Goal: Information Seeking & Learning: Find contact information

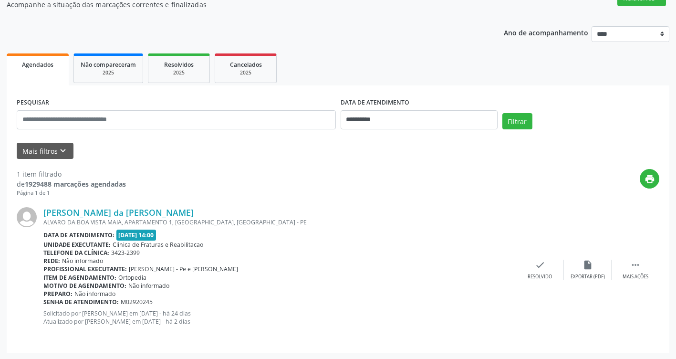
scroll to position [90, 0]
click at [509, 124] on button "Filtrar" at bounding box center [517, 121] width 30 height 16
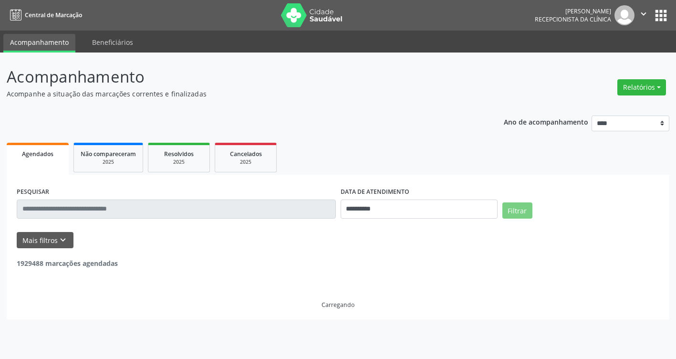
scroll to position [0, 0]
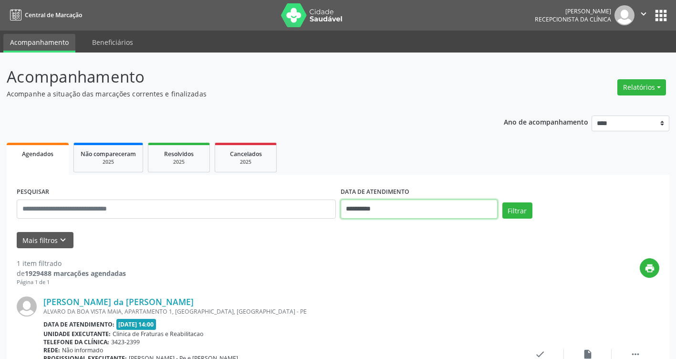
click at [484, 210] on input "**********" at bounding box center [419, 208] width 157 height 19
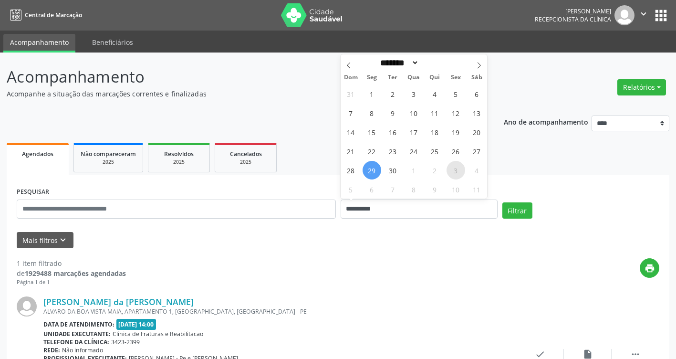
click at [453, 174] on span "3" at bounding box center [455, 170] width 19 height 19
type input "**********"
click at [459, 170] on span "3" at bounding box center [455, 170] width 19 height 19
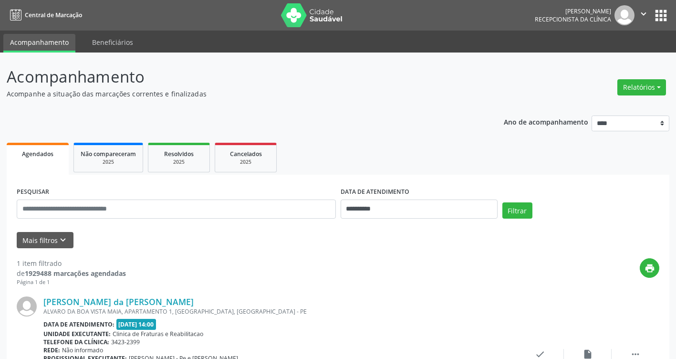
click at [459, 170] on ul "Agendados Não compareceram 2025 Resolvidos 2025 Cancelados 2025" at bounding box center [338, 157] width 663 height 34
click at [515, 213] on button "Filtrar" at bounding box center [517, 210] width 30 height 16
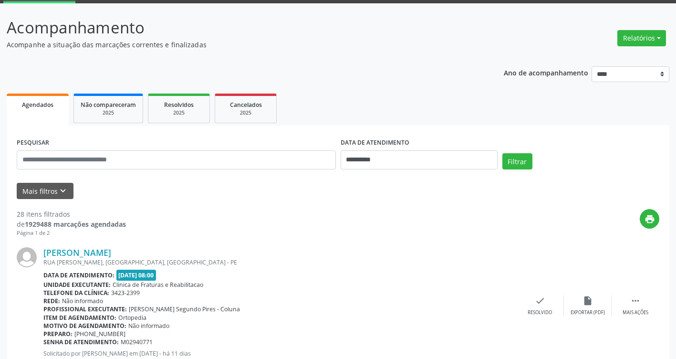
scroll to position [48, 0]
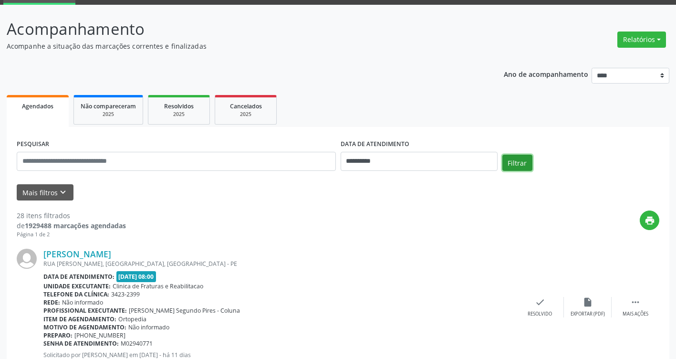
click at [508, 164] on button "Filtrar" at bounding box center [517, 163] width 30 height 16
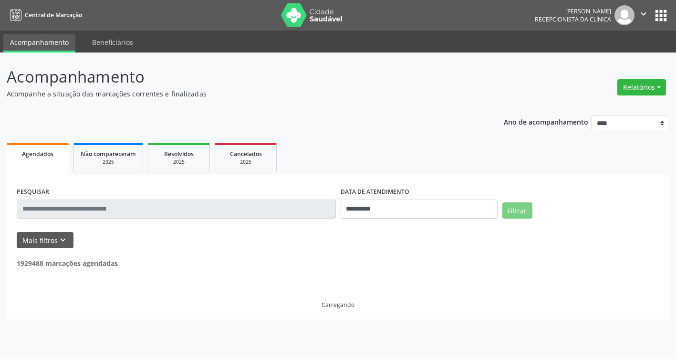
scroll to position [0, 0]
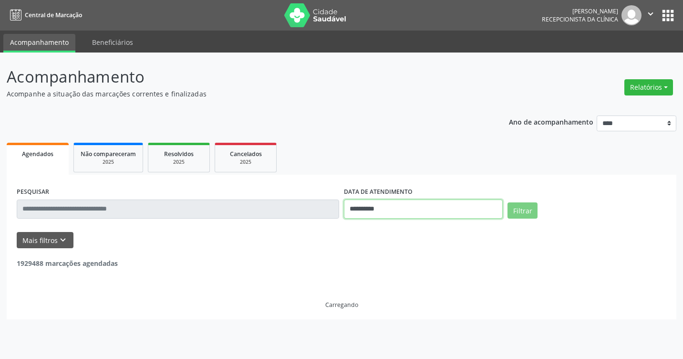
click at [460, 208] on input "**********" at bounding box center [423, 208] width 159 height 19
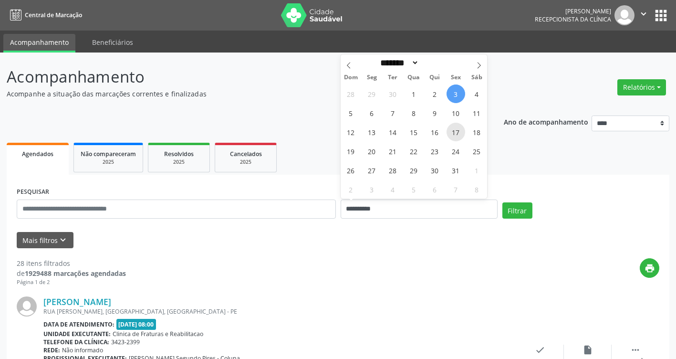
click at [457, 132] on span "17" at bounding box center [455, 132] width 19 height 19
type input "**********"
click at [468, 209] on input "**********" at bounding box center [419, 208] width 157 height 19
click at [457, 150] on span "24" at bounding box center [455, 151] width 19 height 19
type input "**********"
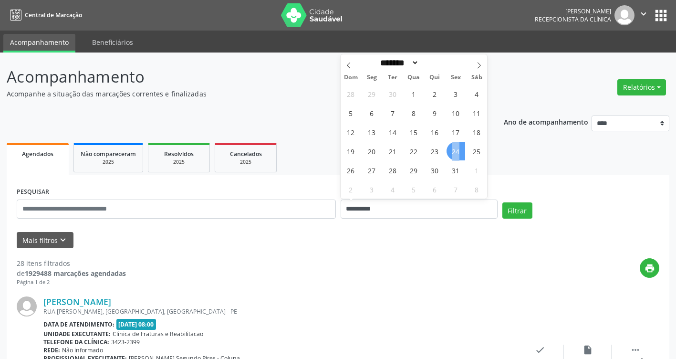
click at [457, 150] on span "24" at bounding box center [455, 151] width 19 height 19
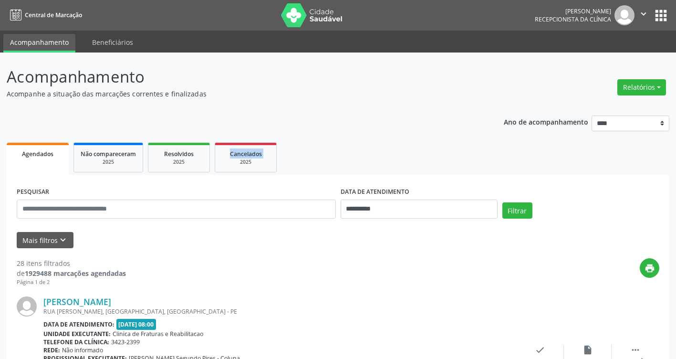
click at [457, 150] on ul "Agendados Não compareceram 2025 Resolvidos 2025 Cancelados 2025" at bounding box center [338, 157] width 663 height 34
drag, startPoint x: 457, startPoint y: 150, endPoint x: 516, endPoint y: 208, distance: 83.0
click at [516, 208] on button "Filtrar" at bounding box center [517, 210] width 30 height 16
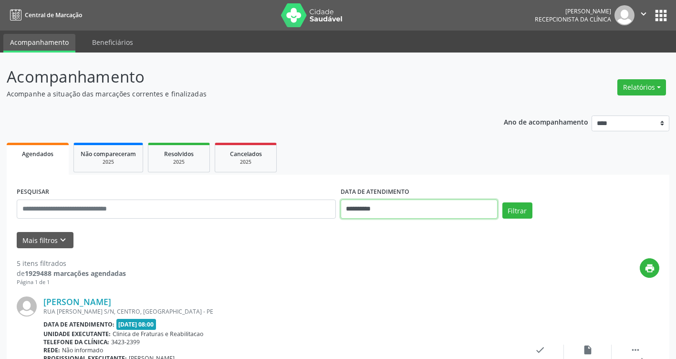
click at [461, 206] on input "**********" at bounding box center [419, 208] width 157 height 19
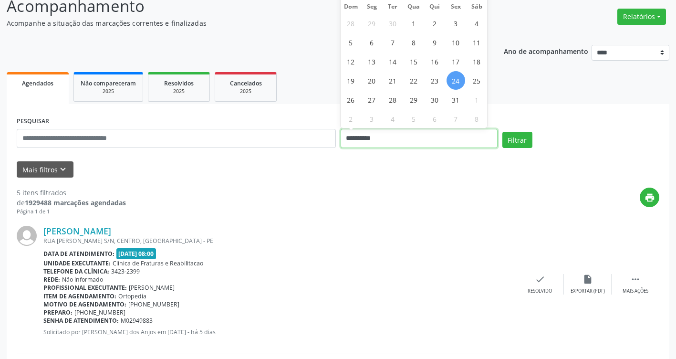
scroll to position [48, 0]
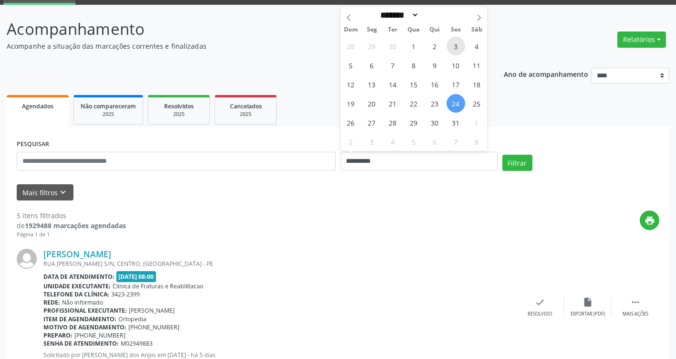
click at [454, 46] on span "3" at bounding box center [455, 46] width 19 height 19
type input "**********"
click at [454, 46] on span "3" at bounding box center [455, 46] width 19 height 19
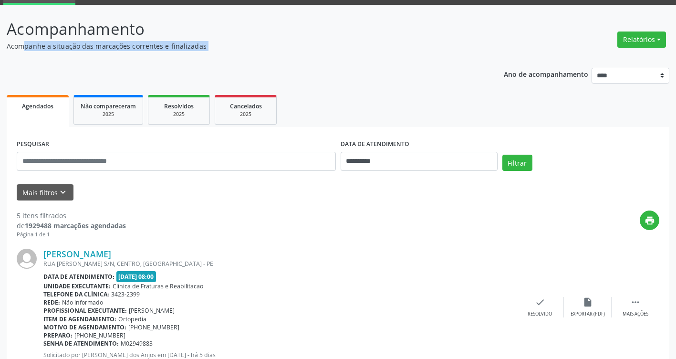
click at [454, 46] on p "Acompanhe a situação das marcações correntes e finalizadas" at bounding box center [239, 46] width 464 height 10
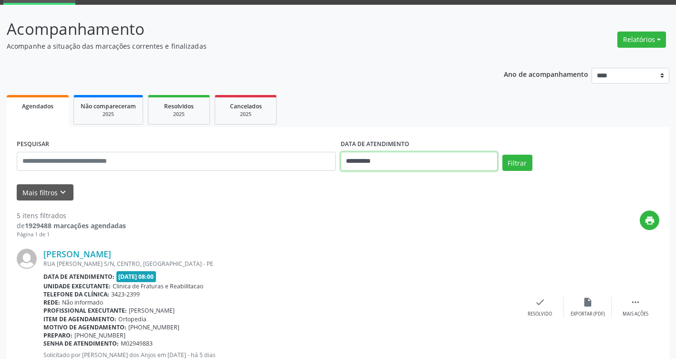
click at [442, 161] on input "**********" at bounding box center [419, 161] width 157 height 19
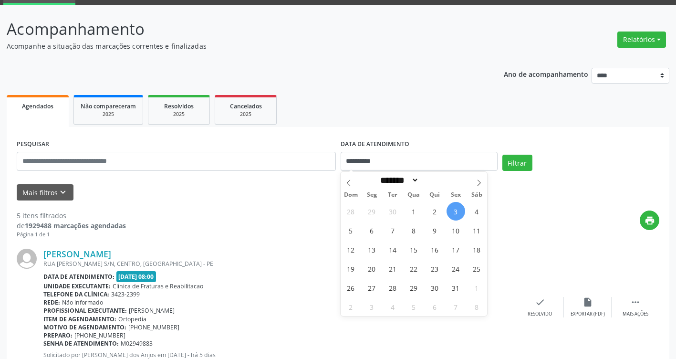
click at [451, 208] on span "3" at bounding box center [455, 211] width 19 height 19
type input "**********"
click at [451, 208] on span "3" at bounding box center [455, 211] width 19 height 19
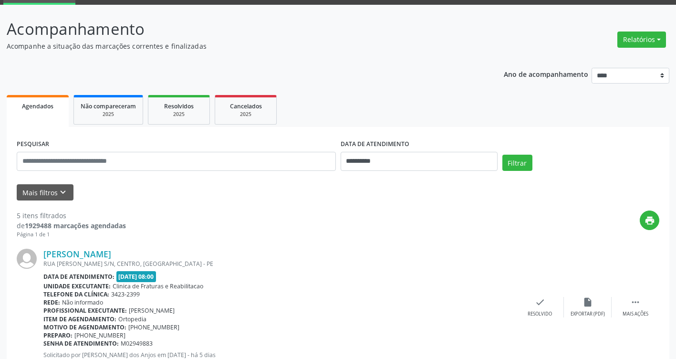
drag, startPoint x: 451, startPoint y: 208, endPoint x: 525, endPoint y: 164, distance: 86.2
click at [525, 164] on button "Filtrar" at bounding box center [517, 163] width 30 height 16
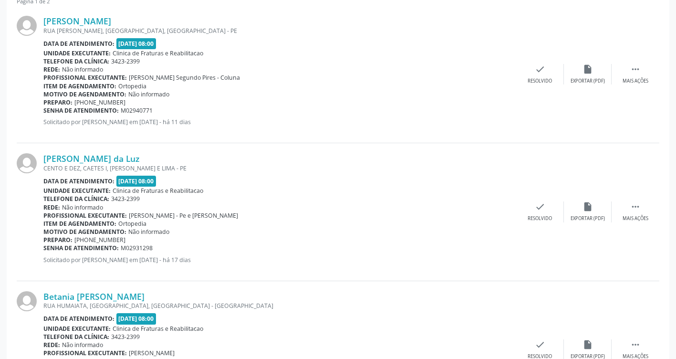
scroll to position [279, 0]
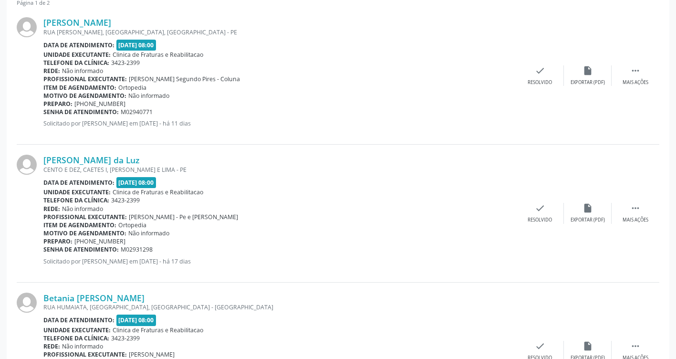
drag, startPoint x: 42, startPoint y: 15, endPoint x: 179, endPoint y: 12, distance: 137.4
click at [179, 12] on div "[PERSON_NAME] [GEOGRAPHIC_DATA][PERSON_NAME], [GEOGRAPHIC_DATA], [GEOGRAPHIC_DA…" at bounding box center [338, 75] width 643 height 137
drag, startPoint x: 179, startPoint y: 12, endPoint x: 113, endPoint y: 21, distance: 66.4
copy div "[PERSON_NAME]"
drag, startPoint x: 85, startPoint y: 103, endPoint x: 131, endPoint y: 103, distance: 45.3
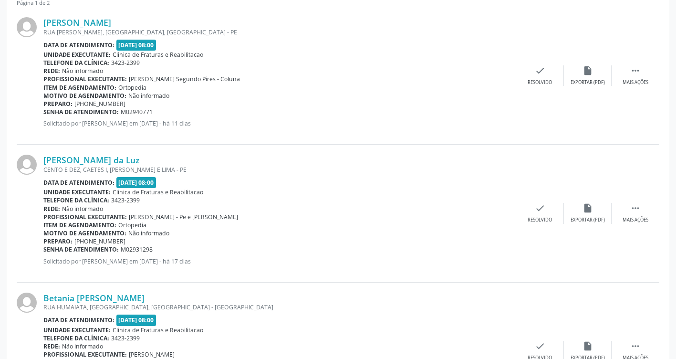
click at [131, 103] on div "Preparo: [PHONE_NUMBER]" at bounding box center [279, 104] width 473 height 8
drag, startPoint x: 131, startPoint y: 103, endPoint x: 110, endPoint y: 102, distance: 21.0
copy span "87 99988-5656"
drag, startPoint x: 35, startPoint y: 156, endPoint x: 112, endPoint y: 161, distance: 76.5
click at [112, 161] on div "[PERSON_NAME] da Luz CENTO E DEZ, CAETES I, ABREU E LIMA - PE Data de atendimen…" at bounding box center [338, 213] width 643 height 137
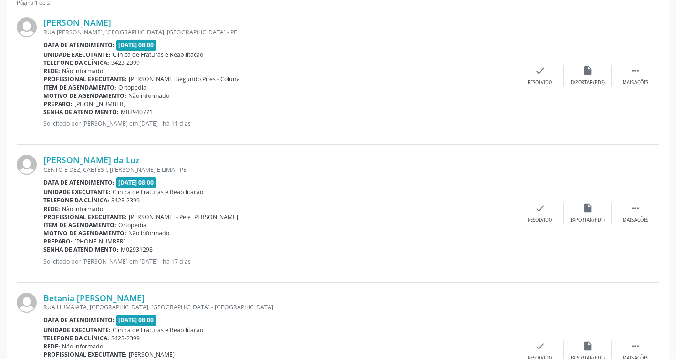
drag, startPoint x: 112, startPoint y: 161, endPoint x: 236, endPoint y: 194, distance: 128.9
click at [236, 194] on div "Unidade executante: Clinica de Fraturas e Reabilitacao" at bounding box center [279, 192] width 473 height 8
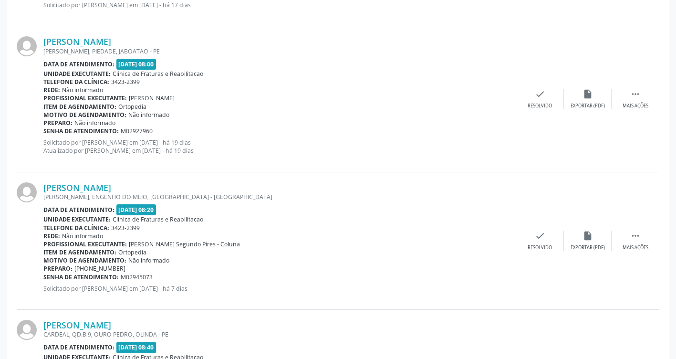
scroll to position [1376, 0]
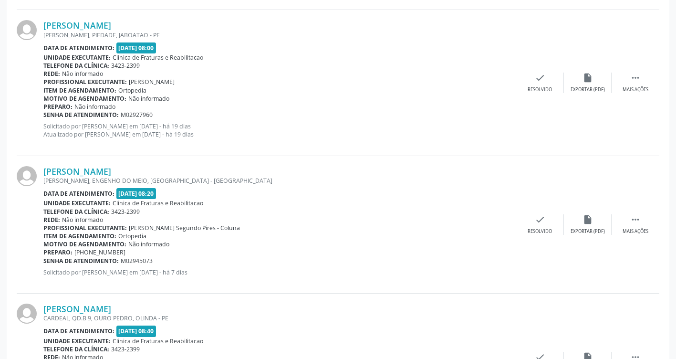
drag, startPoint x: 42, startPoint y: 171, endPoint x: 162, endPoint y: 171, distance: 119.7
click at [162, 171] on div "[PERSON_NAME] [PERSON_NAME], ENGENHO DO MEIO, [GEOGRAPHIC_DATA] - PE Data de at…" at bounding box center [338, 224] width 643 height 137
drag, startPoint x: 162, startPoint y: 171, endPoint x: 122, endPoint y: 168, distance: 40.7
copy div "[PERSON_NAME]"
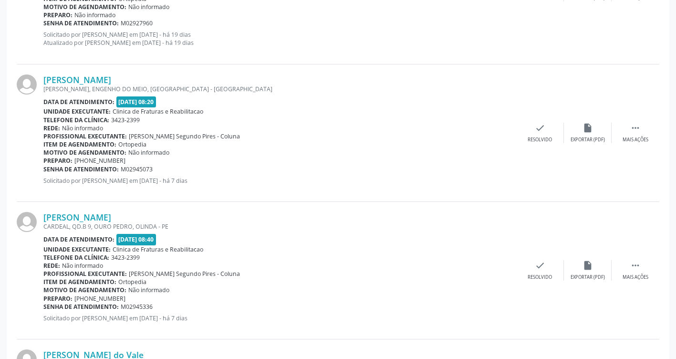
scroll to position [1472, 0]
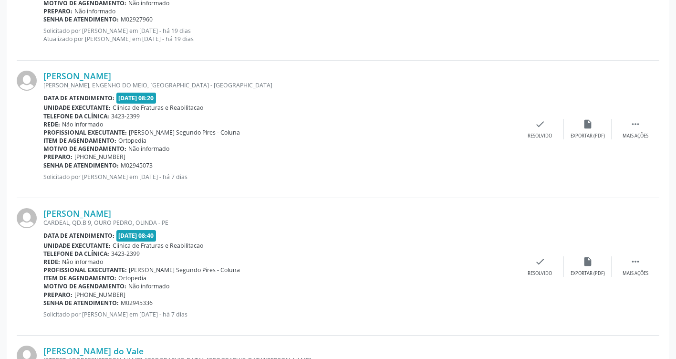
drag, startPoint x: 84, startPoint y: 159, endPoint x: 135, endPoint y: 158, distance: 50.1
click at [135, 158] on div "Preparo: [PHONE_NUMBER]" at bounding box center [279, 157] width 473 height 8
drag, startPoint x: 135, startPoint y: 158, endPoint x: 114, endPoint y: 156, distance: 20.6
copy span "81 99892-3175"
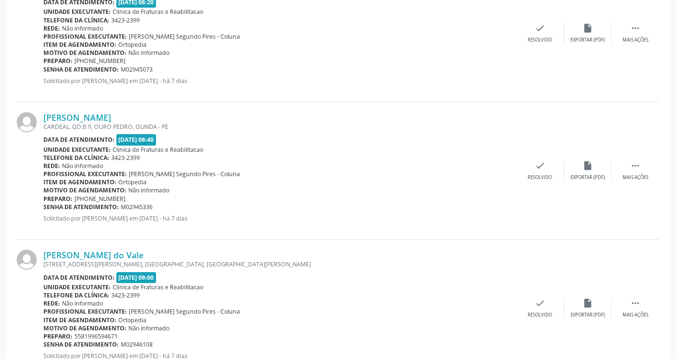
scroll to position [1567, 0]
drag, startPoint x: 150, startPoint y: 116, endPoint x: 43, endPoint y: 116, distance: 106.9
click at [43, 116] on div "[PERSON_NAME]" at bounding box center [279, 118] width 473 height 10
drag, startPoint x: 43, startPoint y: 116, endPoint x: 70, endPoint y: 117, distance: 26.7
copy link "[PERSON_NAME]"
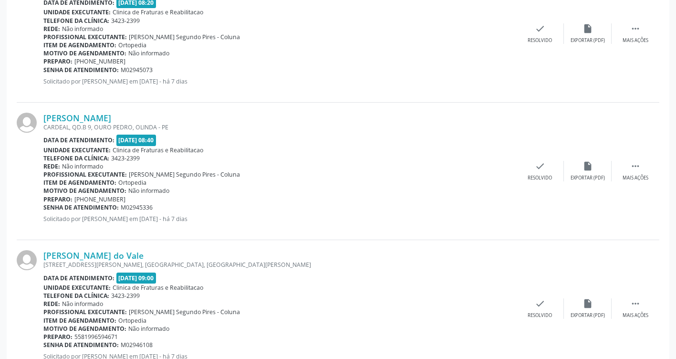
drag, startPoint x: 94, startPoint y: 199, endPoint x: 126, endPoint y: 200, distance: 32.0
click at [126, 200] on div "Preparo: [PHONE_NUMBER]" at bounding box center [279, 199] width 473 height 8
drag, startPoint x: 126, startPoint y: 200, endPoint x: 118, endPoint y: 198, distance: 8.3
copy span "99708-5272"
click at [208, 205] on div "Senha de atendimento: M02945336" at bounding box center [279, 207] width 473 height 8
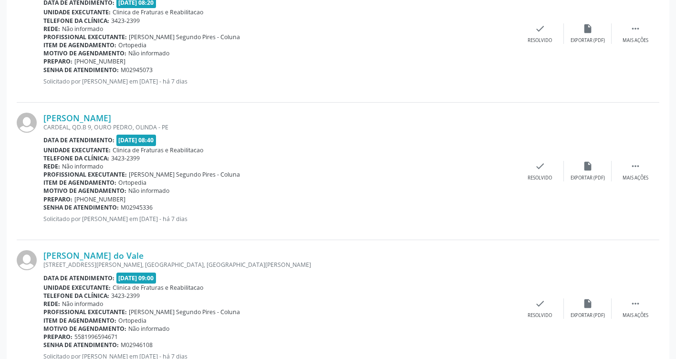
drag, startPoint x: 134, startPoint y: 199, endPoint x: 84, endPoint y: 199, distance: 49.6
click at [84, 199] on div "Preparo: [PHONE_NUMBER]" at bounding box center [279, 199] width 473 height 8
drag, startPoint x: 84, startPoint y: 199, endPoint x: 89, endPoint y: 200, distance: 4.8
copy span "81 99708-5272"
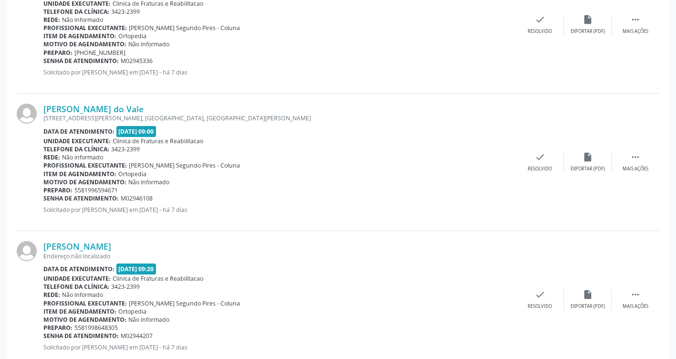
scroll to position [1758, 0]
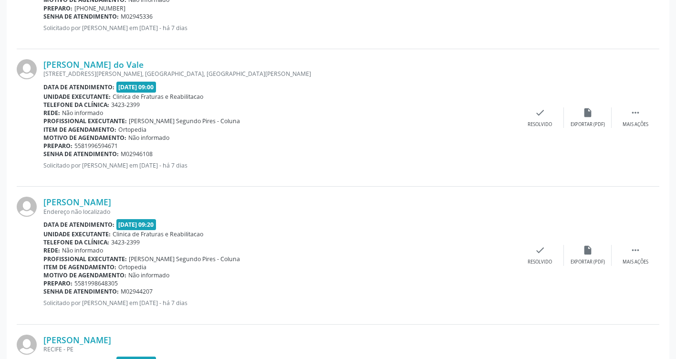
drag, startPoint x: 164, startPoint y: 63, endPoint x: 40, endPoint y: 66, distance: 124.5
click at [40, 66] on div "[PERSON_NAME] do Vale [STREET_ADDRESS][PERSON_NAME][PERSON_NAME] Data de atendi…" at bounding box center [338, 117] width 643 height 137
drag, startPoint x: 40, startPoint y: 66, endPoint x: 88, endPoint y: 60, distance: 48.6
copy div "[PERSON_NAME] do Vale"
drag, startPoint x: 145, startPoint y: 144, endPoint x: 82, endPoint y: 148, distance: 63.1
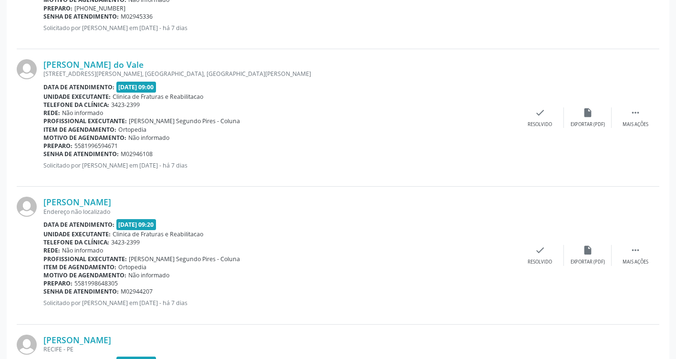
click at [82, 148] on div "Preparo: 5581996594671" at bounding box center [279, 146] width 473 height 8
drag, startPoint x: 82, startPoint y: 148, endPoint x: 90, endPoint y: 144, distance: 9.4
copy span "81996594671"
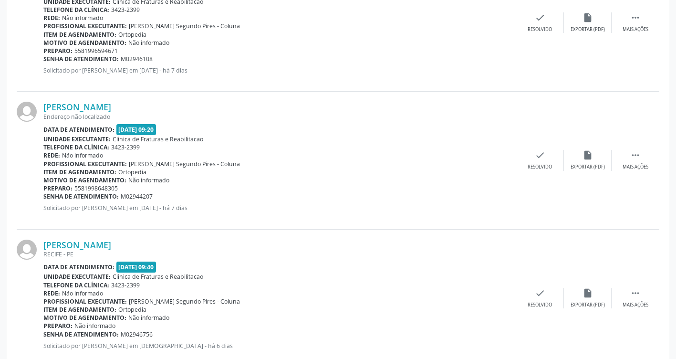
scroll to position [1853, 0]
drag, startPoint x: 180, startPoint y: 106, endPoint x: 43, endPoint y: 104, distance: 137.4
click at [43, 104] on div "[PERSON_NAME] Endereço não localizado Data de atendimento: [DATE] 09:20 Unidade…" at bounding box center [338, 159] width 643 height 137
drag, startPoint x: 43, startPoint y: 104, endPoint x: 62, endPoint y: 108, distance: 19.6
copy div "[PERSON_NAME]"
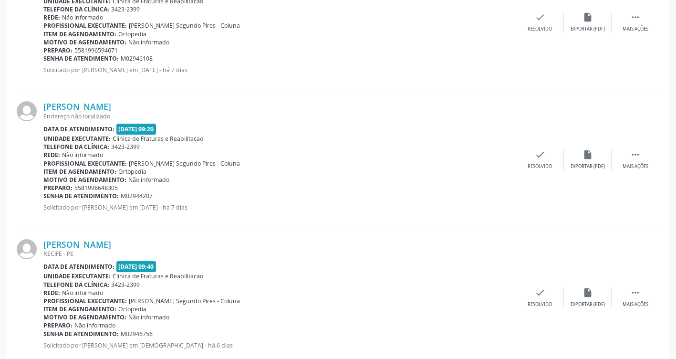
drag, startPoint x: 125, startPoint y: 187, endPoint x: 81, endPoint y: 187, distance: 44.4
click at [81, 187] on div "Preparo: 5581998648305" at bounding box center [279, 188] width 473 height 8
drag, startPoint x: 81, startPoint y: 187, endPoint x: 89, endPoint y: 188, distance: 7.8
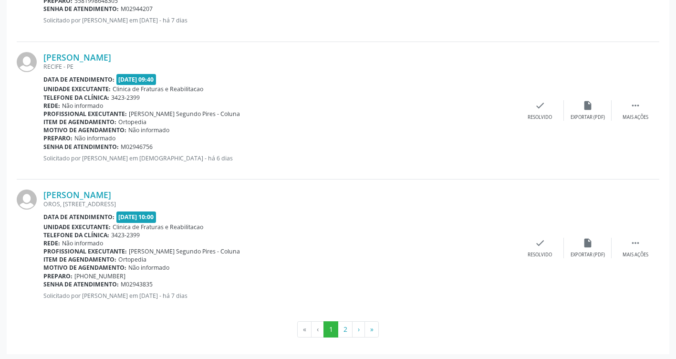
scroll to position [2042, 0]
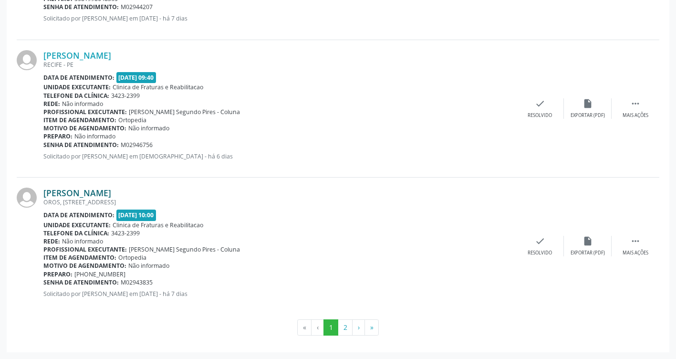
drag, startPoint x: 153, startPoint y: 191, endPoint x: 48, endPoint y: 192, distance: 105.0
click at [48, 192] on div "[PERSON_NAME]" at bounding box center [279, 192] width 473 height 10
drag, startPoint x: 48, startPoint y: 192, endPoint x: 157, endPoint y: 190, distance: 109.3
click at [169, 190] on div "[PERSON_NAME]" at bounding box center [279, 192] width 473 height 10
drag, startPoint x: 143, startPoint y: 191, endPoint x: 42, endPoint y: 193, distance: 100.7
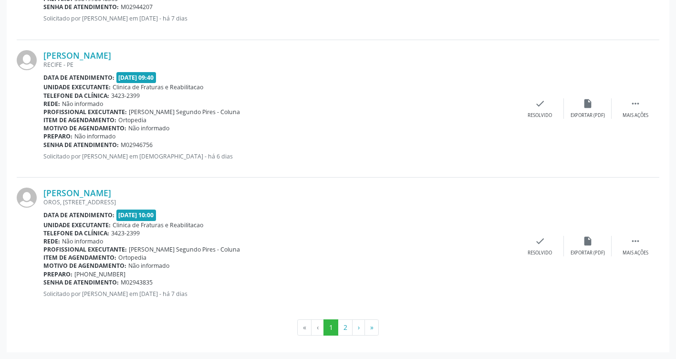
click at [42, 193] on div "[PERSON_NAME] OROS, [STREET_ADDRESS] Data de atendimento: [DATE] 10:00 Unidade …" at bounding box center [338, 245] width 643 height 137
drag, startPoint x: 42, startPoint y: 193, endPoint x: 63, endPoint y: 190, distance: 21.7
drag, startPoint x: 138, startPoint y: 273, endPoint x: 85, endPoint y: 272, distance: 53.0
click at [85, 272] on div "Preparo: [PHONE_NUMBER]" at bounding box center [279, 274] width 473 height 8
drag, startPoint x: 85, startPoint y: 272, endPoint x: 91, endPoint y: 271, distance: 5.3
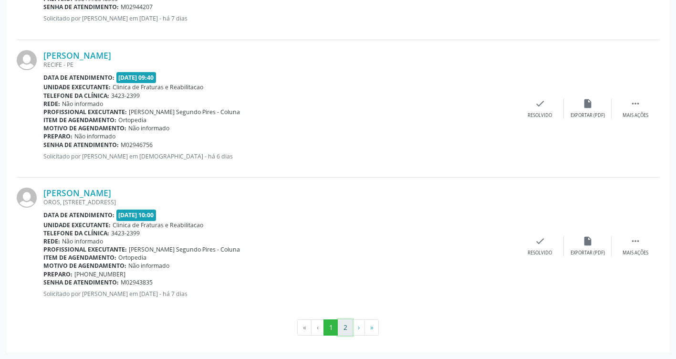
click at [340, 326] on button "2" at bounding box center [345, 327] width 15 height 16
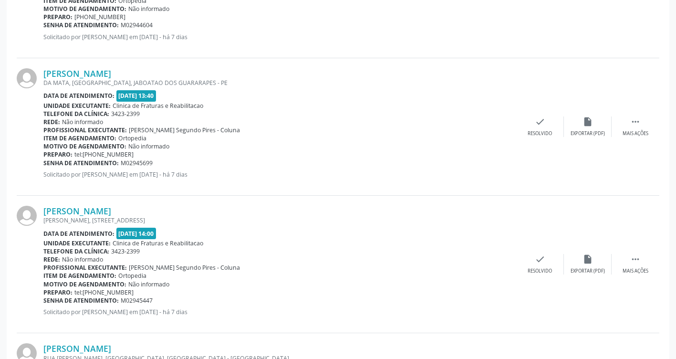
scroll to position [1759, 0]
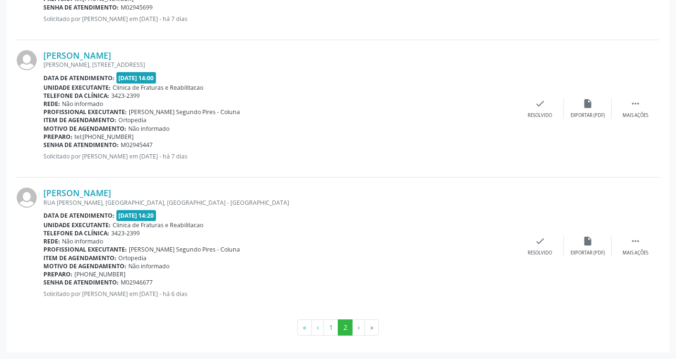
click at [359, 326] on li "›" at bounding box center [359, 327] width 12 height 16
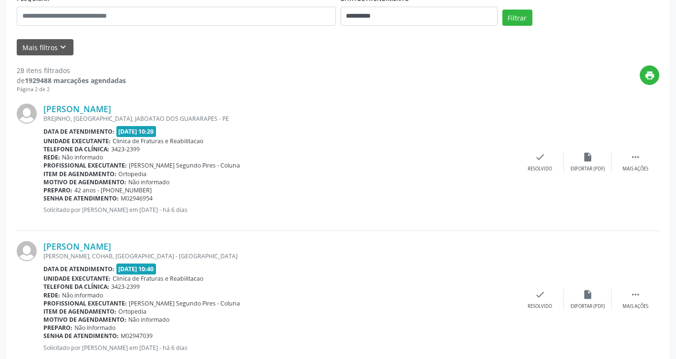
scroll to position [191, 0]
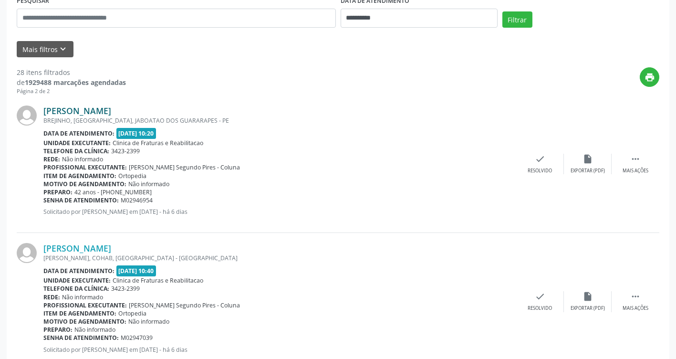
drag, startPoint x: 178, startPoint y: 113, endPoint x: 46, endPoint y: 114, distance: 132.6
click at [46, 114] on div "[PERSON_NAME]" at bounding box center [279, 110] width 473 height 10
drag, startPoint x: 46, startPoint y: 114, endPoint x: 70, endPoint y: 111, distance: 24.5
click at [245, 132] on div "Data de atendimento: [DATE] 10:20" at bounding box center [279, 133] width 473 height 11
drag, startPoint x: 156, startPoint y: 194, endPoint x: 103, endPoint y: 191, distance: 53.5
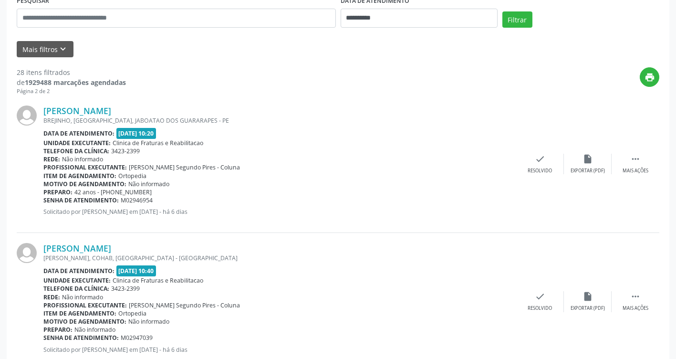
click at [103, 191] on div "Preparo: 42 anos - [PHONE_NUMBER]" at bounding box center [279, 192] width 473 height 8
drag, startPoint x: 103, startPoint y: 191, endPoint x: 119, endPoint y: 185, distance: 17.4
drag, startPoint x: 119, startPoint y: 185, endPoint x: 99, endPoint y: 215, distance: 36.5
click at [99, 215] on p "Solicitado por [PERSON_NAME] em [DATE] - há 6 dias" at bounding box center [279, 212] width 473 height 8
drag, startPoint x: 144, startPoint y: 192, endPoint x: 102, endPoint y: 190, distance: 42.5
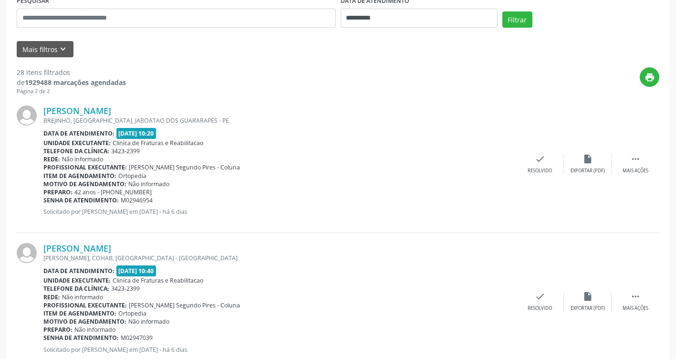
click at [102, 190] on div "Preparo: 42 anos - [PHONE_NUMBER]" at bounding box center [279, 192] width 473 height 8
drag, startPoint x: 102, startPoint y: 190, endPoint x: 116, endPoint y: 190, distance: 14.3
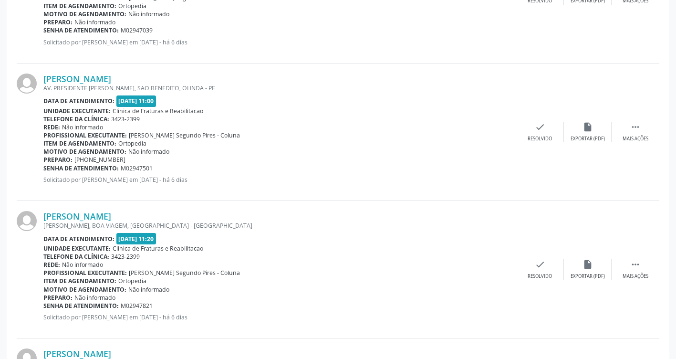
scroll to position [477, 0]
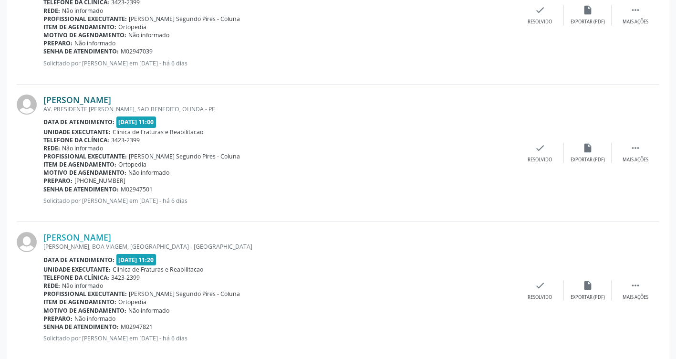
drag, startPoint x: 154, startPoint y: 94, endPoint x: 45, endPoint y: 95, distance: 108.8
click at [45, 95] on div "[PERSON_NAME]" at bounding box center [279, 99] width 473 height 10
drag, startPoint x: 45, startPoint y: 95, endPoint x: 66, endPoint y: 97, distance: 21.0
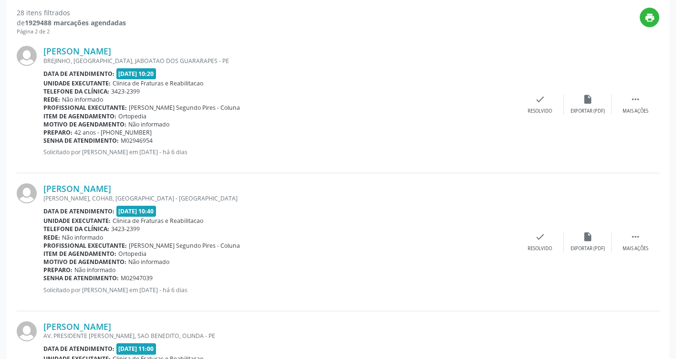
scroll to position [239, 0]
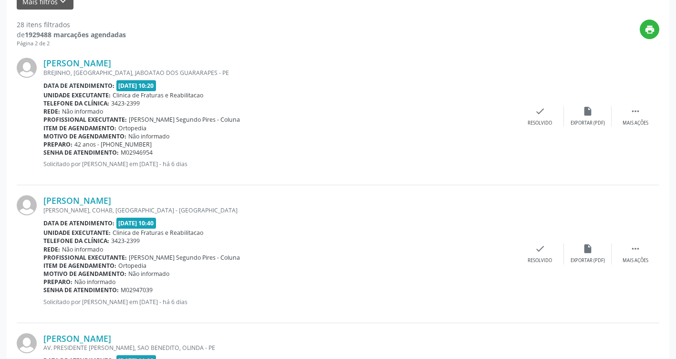
drag, startPoint x: 147, startPoint y: 142, endPoint x: 101, endPoint y: 146, distance: 46.4
click at [101, 146] on div "Preparo: 42 anos - [PHONE_NUMBER]" at bounding box center [279, 144] width 473 height 8
drag, startPoint x: 101, startPoint y: 146, endPoint x: 108, endPoint y: 142, distance: 7.9
click at [347, 246] on div "Rede: Não informado" at bounding box center [279, 249] width 473 height 8
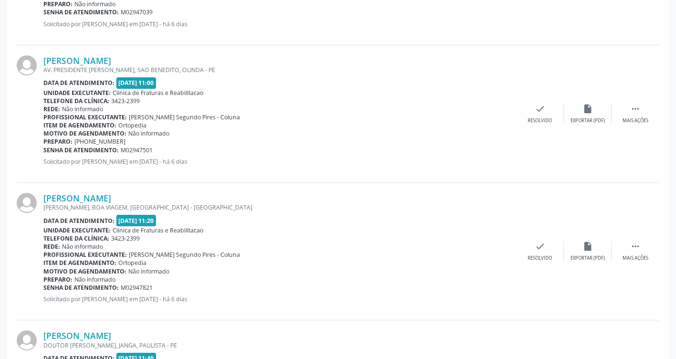
scroll to position [525, 0]
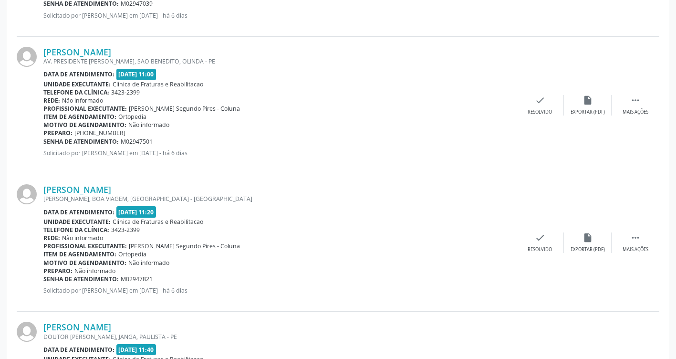
drag, startPoint x: 142, startPoint y: 54, endPoint x: 39, endPoint y: 52, distance: 103.1
click at [39, 52] on div "[PERSON_NAME] AV. PRESIDENTE [PERSON_NAME], SAO BENEDITO, OLINDA - PE Data de a…" at bounding box center [338, 105] width 643 height 137
drag, startPoint x: 39, startPoint y: 52, endPoint x: 167, endPoint y: 46, distance: 128.9
drag, startPoint x: 167, startPoint y: 46, endPoint x: 99, endPoint y: 51, distance: 68.8
drag, startPoint x: 135, startPoint y: 132, endPoint x: 86, endPoint y: 134, distance: 48.7
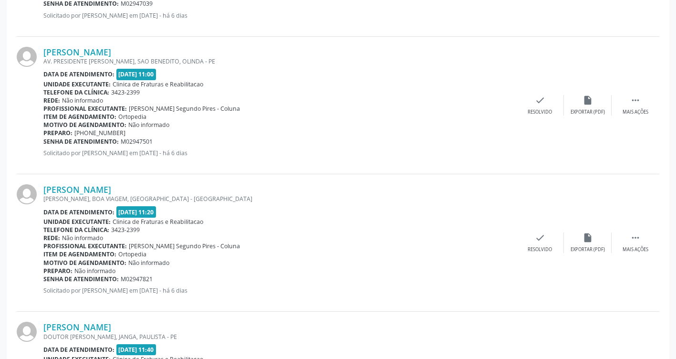
click at [86, 134] on div "Preparo: [PHONE_NUMBER]" at bounding box center [279, 133] width 473 height 8
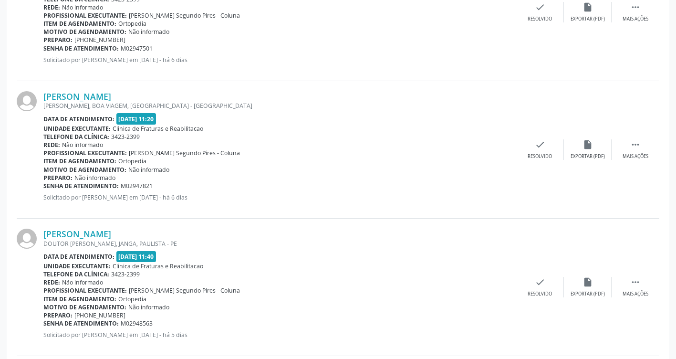
scroll to position [763, 0]
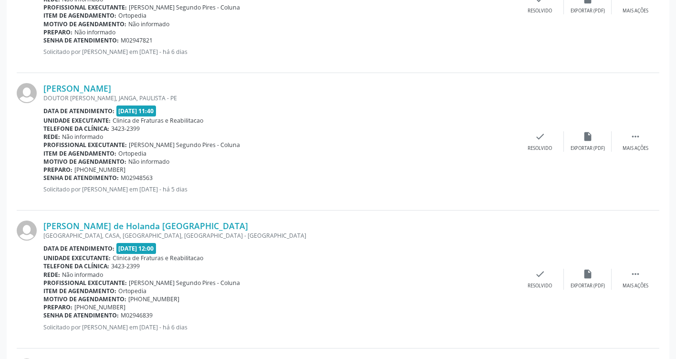
drag, startPoint x: 142, startPoint y: 87, endPoint x: 40, endPoint y: 86, distance: 102.1
click at [40, 86] on div "[PERSON_NAME] DOUTOR [PERSON_NAME], JANGA, PAULISTA - [GEOGRAPHIC_DATA] Data de…" at bounding box center [338, 141] width 643 height 137
drag, startPoint x: 40, startPoint y: 86, endPoint x: 70, endPoint y: 87, distance: 30.5
drag, startPoint x: 134, startPoint y: 169, endPoint x: 84, endPoint y: 169, distance: 49.1
click at [84, 169] on div "Preparo: [PHONE_NUMBER]" at bounding box center [279, 170] width 473 height 8
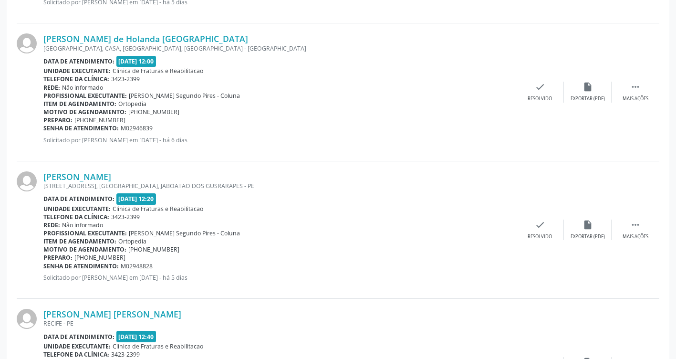
scroll to position [954, 0]
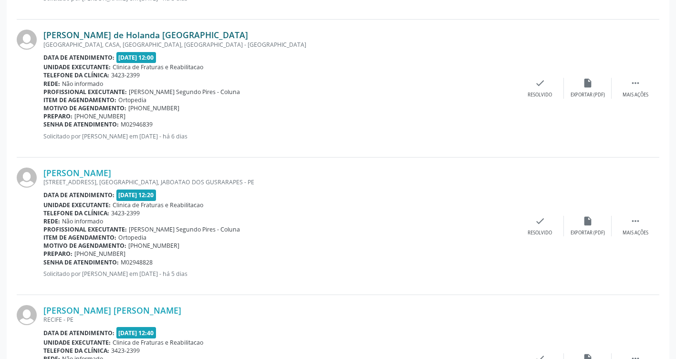
drag, startPoint x: 222, startPoint y: 36, endPoint x: 46, endPoint y: 36, distance: 176.0
click at [46, 36] on div "[PERSON_NAME] de Holanda [GEOGRAPHIC_DATA]" at bounding box center [279, 35] width 473 height 10
drag, startPoint x: 46, startPoint y: 36, endPoint x: 176, endPoint y: 33, distance: 129.8
drag, startPoint x: 127, startPoint y: 114, endPoint x: 76, endPoint y: 115, distance: 51.5
click at [76, 115] on div "Preparo: [PHONE_NUMBER]" at bounding box center [279, 116] width 473 height 8
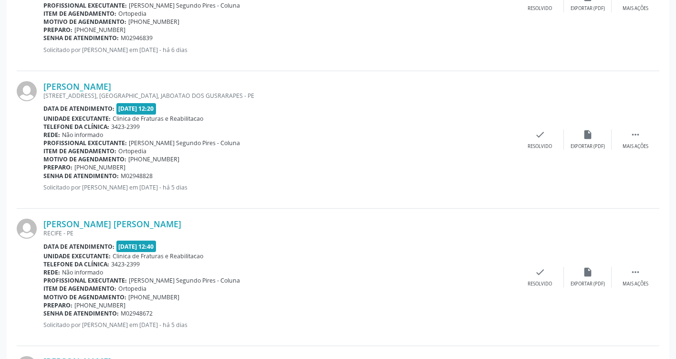
scroll to position [1049, 0]
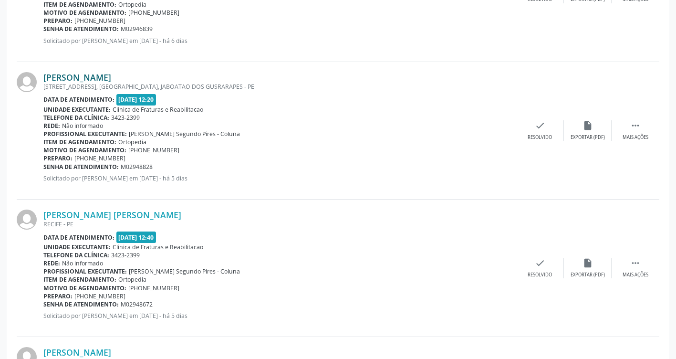
drag, startPoint x: 171, startPoint y: 73, endPoint x: 44, endPoint y: 79, distance: 126.6
click at [44, 79] on div "[PERSON_NAME]" at bounding box center [279, 77] width 473 height 10
drag, startPoint x: 44, startPoint y: 79, endPoint x: 59, endPoint y: 77, distance: 14.4
drag, startPoint x: 119, startPoint y: 157, endPoint x: 76, endPoint y: 156, distance: 43.0
click at [76, 156] on div "Preparo: [PHONE_NUMBER]" at bounding box center [279, 158] width 473 height 8
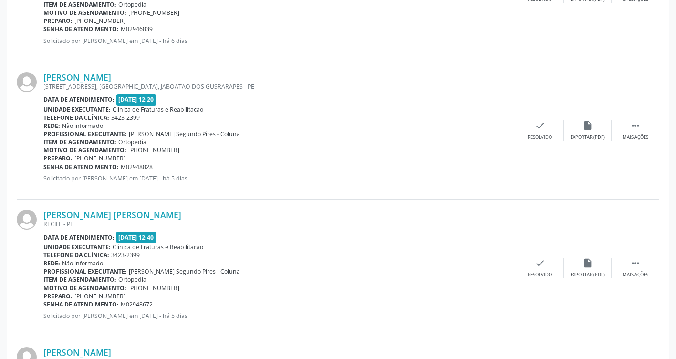
drag, startPoint x: 76, startPoint y: 156, endPoint x: 83, endPoint y: 159, distance: 8.3
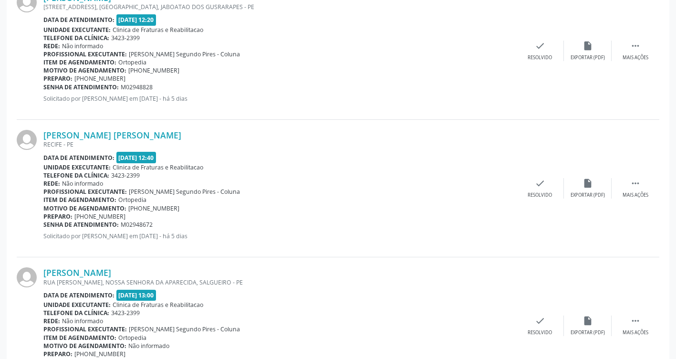
scroll to position [1145, 0]
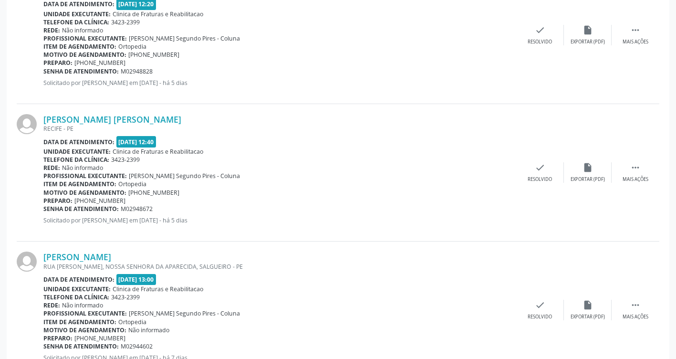
drag, startPoint x: 196, startPoint y: 113, endPoint x: 43, endPoint y: 116, distance: 152.7
click at [43, 116] on div "[PERSON_NAME] [PERSON_NAME] [GEOGRAPHIC_DATA] - [GEOGRAPHIC_DATA] Data de atend…" at bounding box center [338, 172] width 643 height 137
drag, startPoint x: 43, startPoint y: 116, endPoint x: 71, endPoint y: 116, distance: 27.7
drag, startPoint x: 126, startPoint y: 202, endPoint x: 74, endPoint y: 200, distance: 51.5
click at [74, 200] on div "Preparo: [PHONE_NUMBER]" at bounding box center [279, 201] width 473 height 8
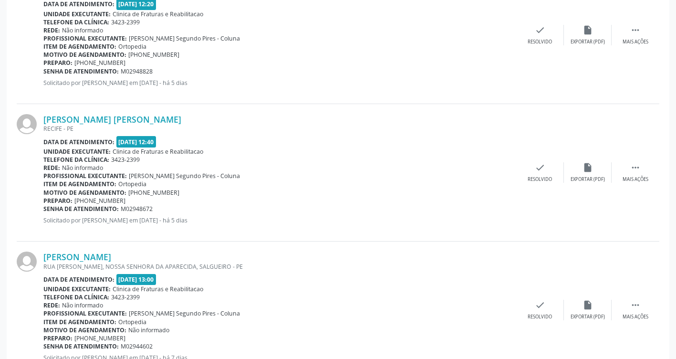
drag, startPoint x: 74, startPoint y: 200, endPoint x: 81, endPoint y: 201, distance: 6.3
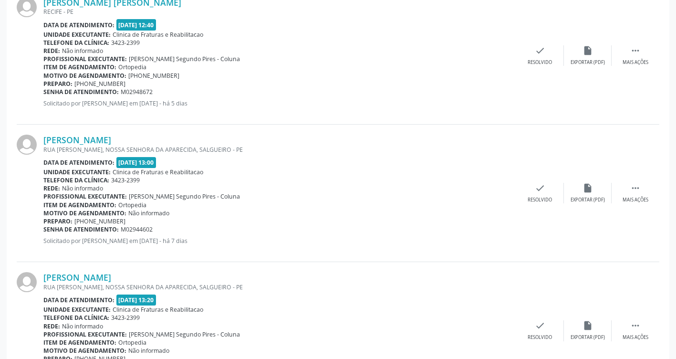
scroll to position [1288, 0]
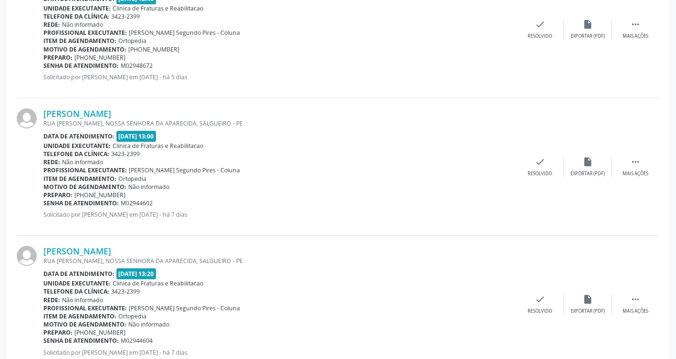
drag, startPoint x: 180, startPoint y: 111, endPoint x: 43, endPoint y: 109, distance: 136.9
click at [43, 109] on div "[PERSON_NAME] RUA [PERSON_NAME], [GEOGRAPHIC_DATA], SALGUEIRO - PE Data de aten…" at bounding box center [338, 166] width 643 height 137
drag, startPoint x: 43, startPoint y: 109, endPoint x: 57, endPoint y: 114, distance: 15.4
drag, startPoint x: 127, startPoint y: 196, endPoint x: 85, endPoint y: 193, distance: 41.6
click at [85, 193] on div "Preparo: [PHONE_NUMBER]" at bounding box center [279, 195] width 473 height 8
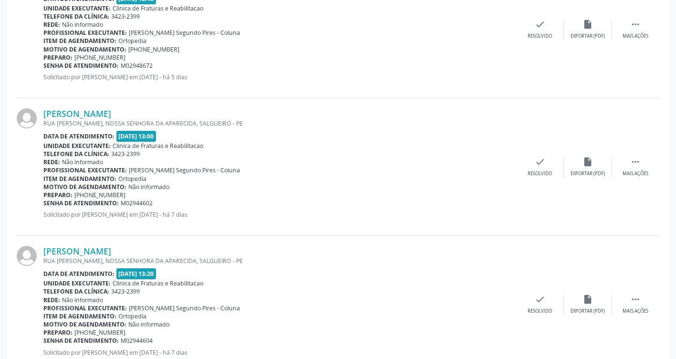
drag, startPoint x: 85, startPoint y: 193, endPoint x: 92, endPoint y: 194, distance: 6.4
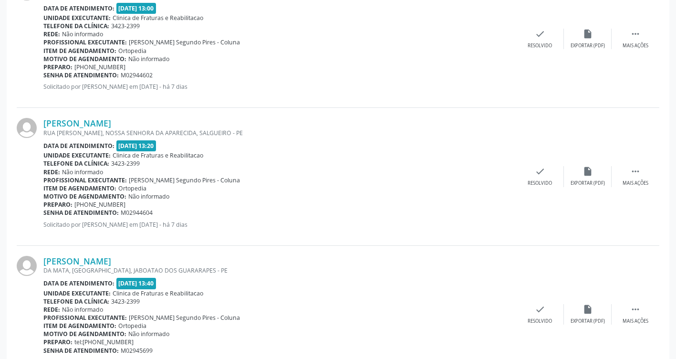
scroll to position [1431, 0]
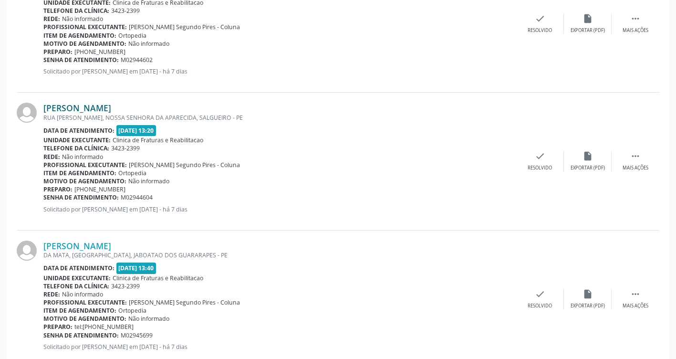
drag, startPoint x: 168, startPoint y: 106, endPoint x: 44, endPoint y: 108, distance: 124.0
click at [44, 108] on div "[PERSON_NAME]" at bounding box center [279, 108] width 473 height 10
drag, startPoint x: 44, startPoint y: 108, endPoint x: 64, endPoint y: 108, distance: 20.5
click at [268, 282] on div "Telefone da clínica: 3423-2399" at bounding box center [279, 286] width 473 height 8
drag, startPoint x: 125, startPoint y: 188, endPoint x: 83, endPoint y: 189, distance: 41.0
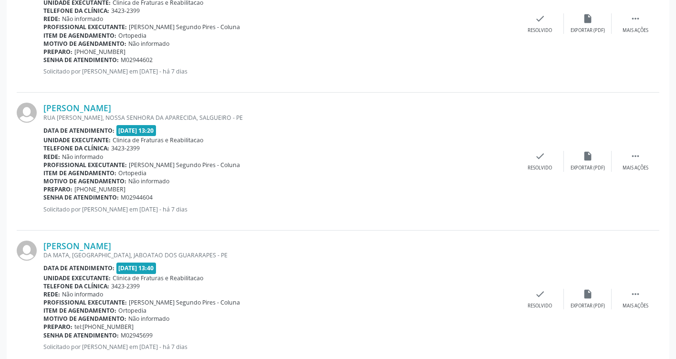
click at [83, 189] on span "[PHONE_NUMBER]" at bounding box center [99, 189] width 51 height 8
drag, startPoint x: 83, startPoint y: 189, endPoint x: 89, endPoint y: 191, distance: 6.2
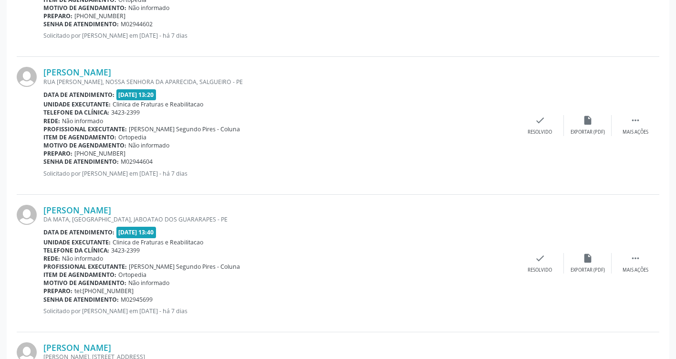
scroll to position [1574, 0]
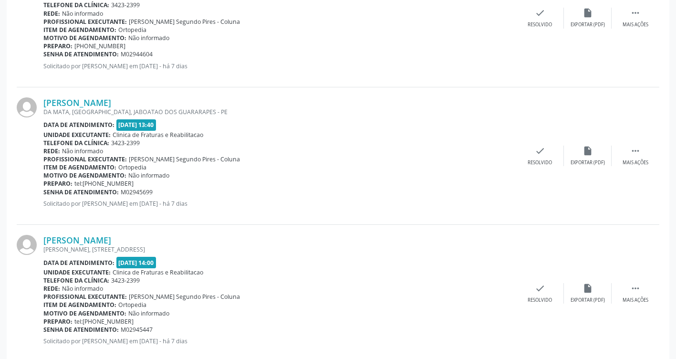
drag, startPoint x: 197, startPoint y: 103, endPoint x: 46, endPoint y: 93, distance: 151.1
click at [46, 93] on div "[PERSON_NAME] [GEOGRAPHIC_DATA], [GEOGRAPHIC_DATA], [GEOGRAPHIC_DATA] - PE Data…" at bounding box center [338, 155] width 643 height 137
drag, startPoint x: 46, startPoint y: 93, endPoint x: 93, endPoint y: 103, distance: 47.3
drag, startPoint x: 134, startPoint y: 181, endPoint x: 93, endPoint y: 185, distance: 41.2
click at [93, 185] on div "Preparo: tel:[PHONE_NUMBER]" at bounding box center [279, 183] width 473 height 8
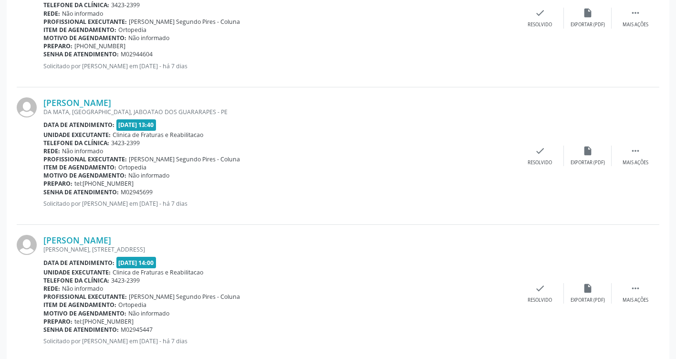
drag, startPoint x: 93, startPoint y: 185, endPoint x: 99, endPoint y: 184, distance: 6.4
drag, startPoint x: 199, startPoint y: 105, endPoint x: 37, endPoint y: 102, distance: 162.7
click at [37, 102] on div "[PERSON_NAME] [GEOGRAPHIC_DATA], [GEOGRAPHIC_DATA], [GEOGRAPHIC_DATA] - PE Data…" at bounding box center [338, 155] width 643 height 137
drag, startPoint x: 37, startPoint y: 102, endPoint x: 78, endPoint y: 99, distance: 41.6
drag, startPoint x: 131, startPoint y: 184, endPoint x: 91, endPoint y: 184, distance: 39.6
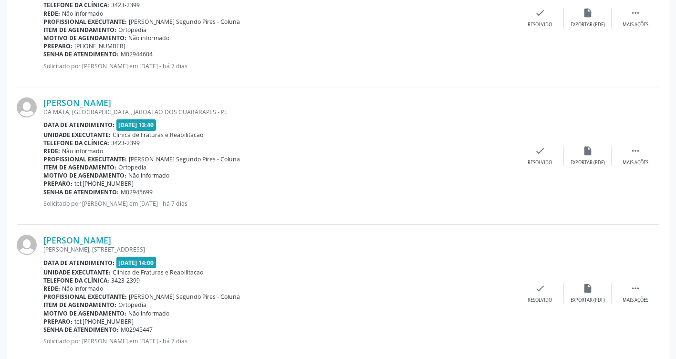
click at [91, 184] on div "Preparo: tel:[PHONE_NUMBER]" at bounding box center [279, 183] width 473 height 8
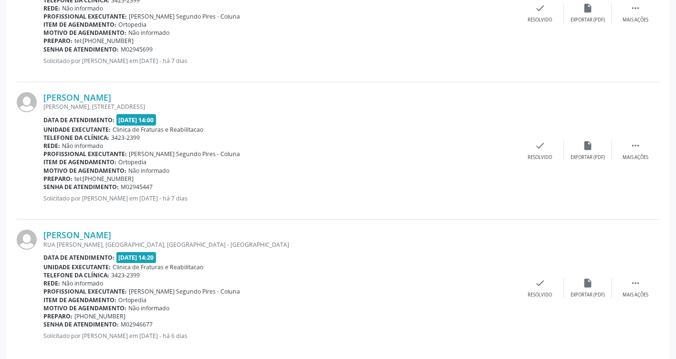
scroll to position [1717, 0]
drag, startPoint x: 167, startPoint y: 92, endPoint x: 43, endPoint y: 93, distance: 124.0
click at [43, 93] on div "[PERSON_NAME]" at bounding box center [279, 97] width 473 height 10
drag, startPoint x: 43, startPoint y: 93, endPoint x: 60, endPoint y: 92, distance: 16.2
drag, startPoint x: 137, startPoint y: 178, endPoint x: 92, endPoint y: 179, distance: 45.3
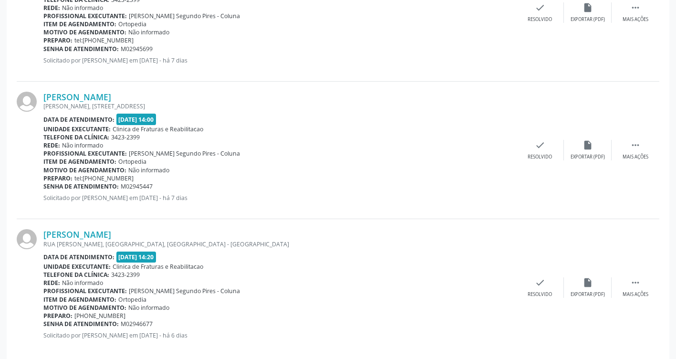
click at [92, 179] on div "Preparo: tel:[PHONE_NUMBER]" at bounding box center [279, 178] width 473 height 8
drag, startPoint x: 92, startPoint y: 179, endPoint x: 103, endPoint y: 177, distance: 11.1
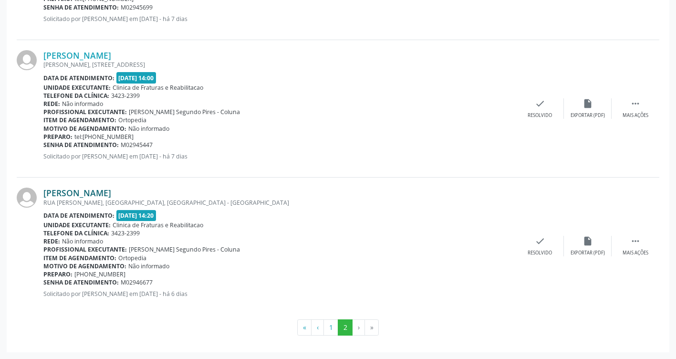
drag, startPoint x: 160, startPoint y: 196, endPoint x: 46, endPoint y: 196, distance: 113.5
click at [46, 196] on div "[PERSON_NAME]" at bounding box center [279, 192] width 473 height 10
drag, startPoint x: 46, startPoint y: 196, endPoint x: 78, endPoint y: 191, distance: 31.8
drag, startPoint x: 146, startPoint y: 276, endPoint x: 84, endPoint y: 274, distance: 62.0
click at [84, 274] on div "Preparo: [PHONE_NUMBER]" at bounding box center [279, 274] width 473 height 8
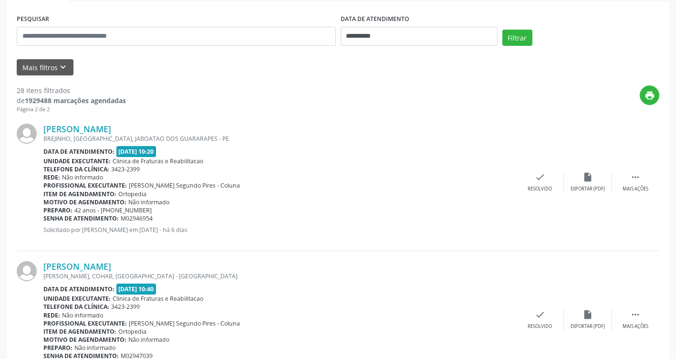
scroll to position [0, 0]
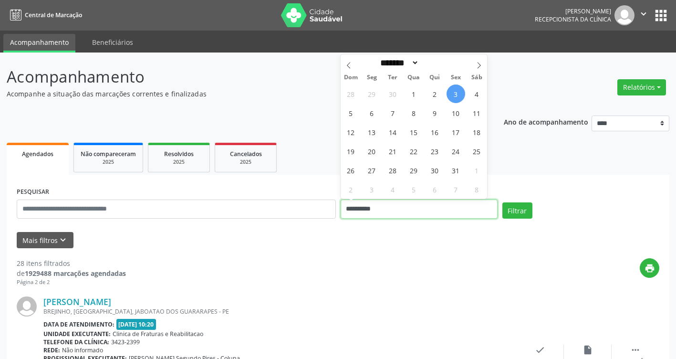
click at [395, 210] on input "**********" at bounding box center [419, 208] width 157 height 19
click at [453, 120] on span "10" at bounding box center [455, 113] width 19 height 19
type input "**********"
click at [453, 120] on span "10" at bounding box center [455, 113] width 19 height 19
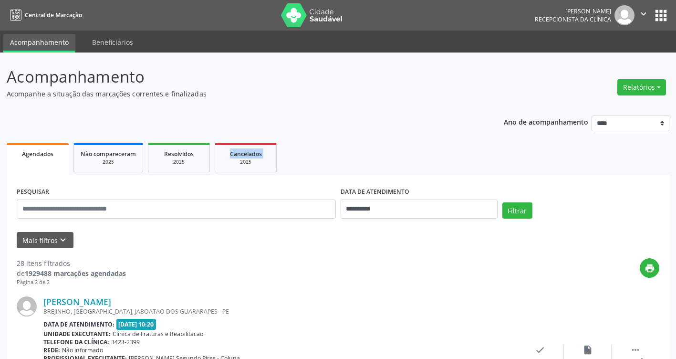
click at [509, 205] on button "Filtrar" at bounding box center [517, 210] width 30 height 16
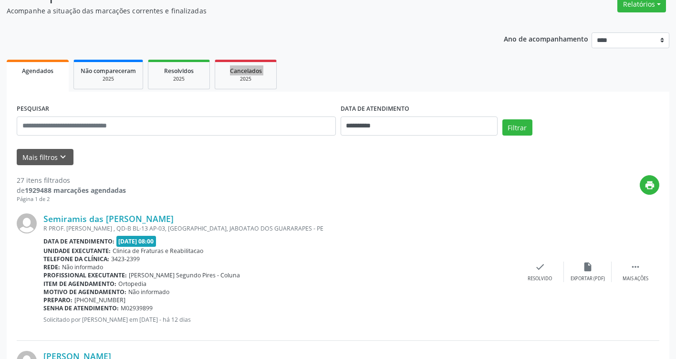
scroll to position [95, 0]
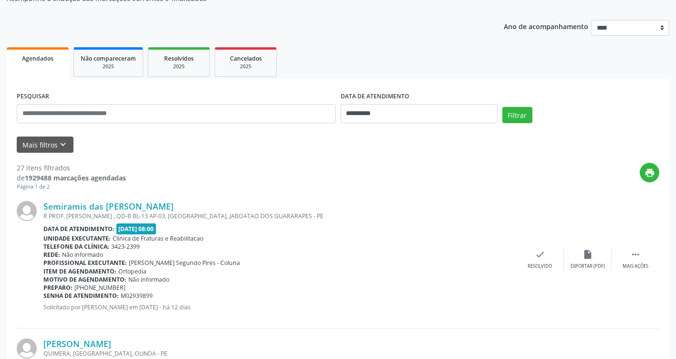
click at [263, 255] on div "Rede: Não informado" at bounding box center [279, 254] width 473 height 8
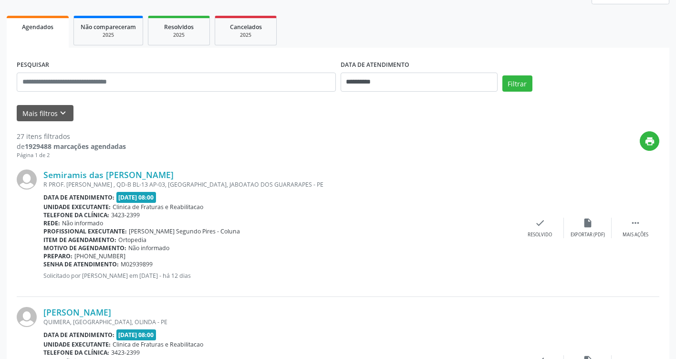
scroll to position [143, 0]
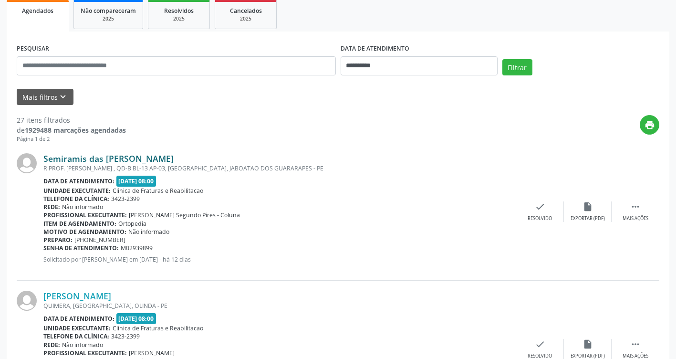
drag, startPoint x: 170, startPoint y: 157, endPoint x: 45, endPoint y: 157, distance: 125.5
click at [45, 157] on div "Semiramis das [PERSON_NAME]" at bounding box center [279, 158] width 473 height 10
drag, startPoint x: 45, startPoint y: 157, endPoint x: 70, endPoint y: 160, distance: 24.9
drag, startPoint x: 130, startPoint y: 238, endPoint x: 85, endPoint y: 241, distance: 45.0
click at [85, 241] on div "Preparo: [PHONE_NUMBER]" at bounding box center [279, 240] width 473 height 8
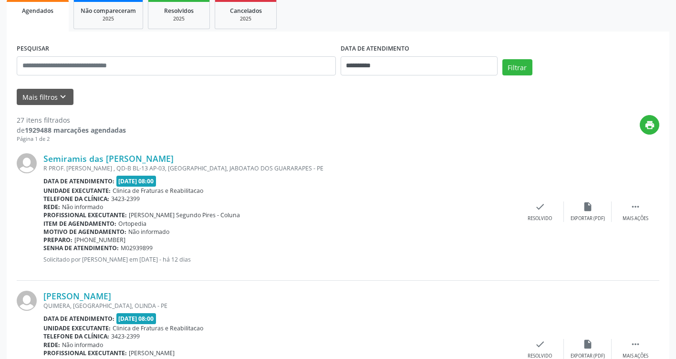
drag, startPoint x: 85, startPoint y: 241, endPoint x: 93, endPoint y: 241, distance: 8.1
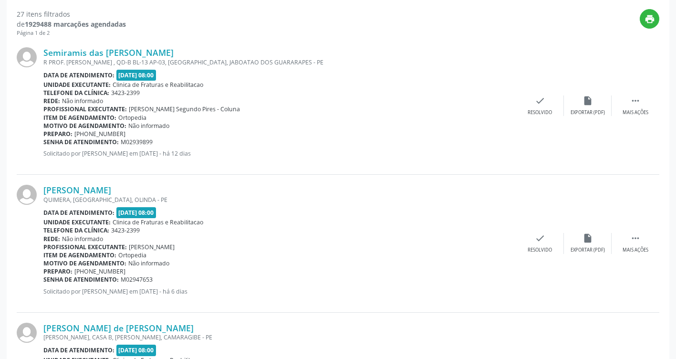
scroll to position [334, 0]
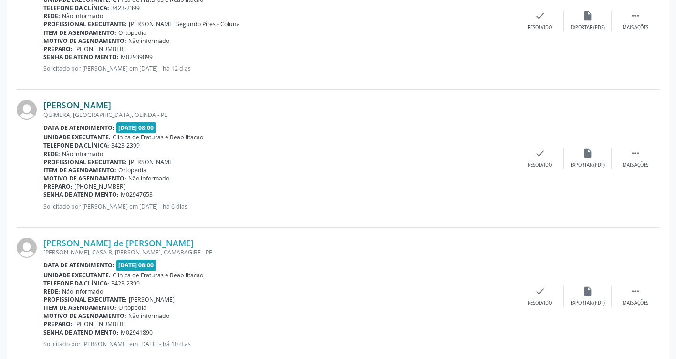
drag, startPoint x: 161, startPoint y: 111, endPoint x: 112, endPoint y: 107, distance: 49.3
click at [112, 107] on div "[PERSON_NAME] QUIMERA, [GEOGRAPHIC_DATA], OLINDA - PE Data de atendimento: [DAT…" at bounding box center [279, 158] width 473 height 117
click at [277, 145] on div "Telefone da clínica: 3423-2399" at bounding box center [279, 145] width 473 height 8
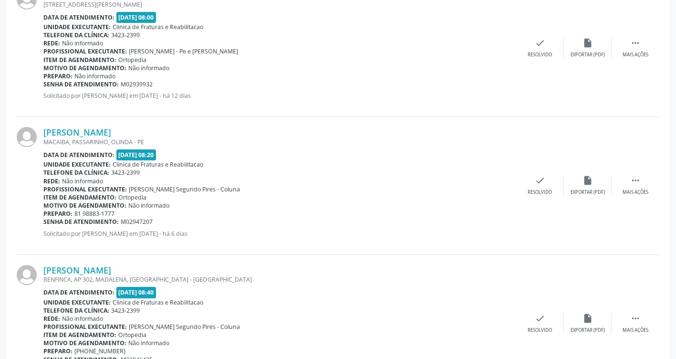
scroll to position [1431, 0]
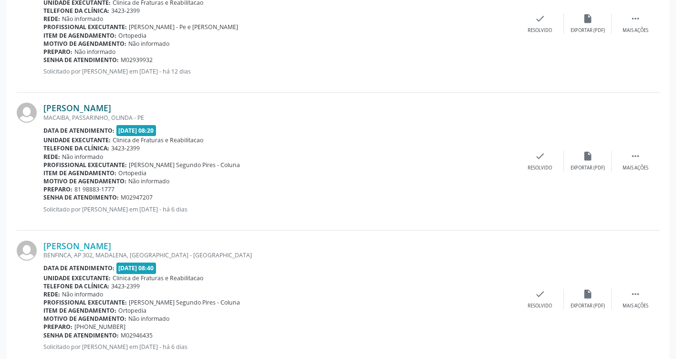
drag, startPoint x: 134, startPoint y: 102, endPoint x: 44, endPoint y: 112, distance: 90.2
click at [44, 112] on div "[PERSON_NAME] [GEOGRAPHIC_DATA], [GEOGRAPHIC_DATA], OLINDA - PE Data de atendim…" at bounding box center [338, 161] width 643 height 137
drag, startPoint x: 44, startPoint y: 112, endPoint x: 53, endPoint y: 111, distance: 9.6
drag, startPoint x: 117, startPoint y: 191, endPoint x: 75, endPoint y: 189, distance: 41.5
click at [75, 189] on div "Preparo: 81 98883-1777" at bounding box center [279, 189] width 473 height 8
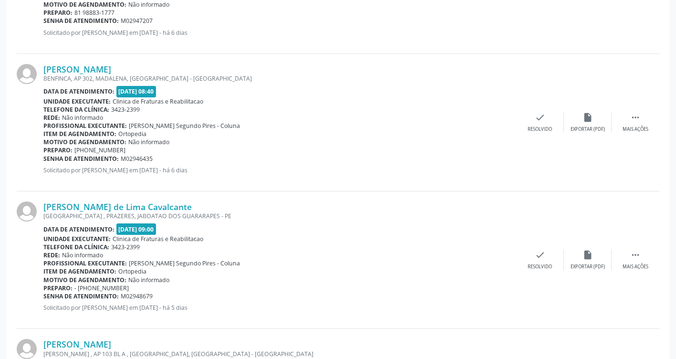
scroll to position [1622, 0]
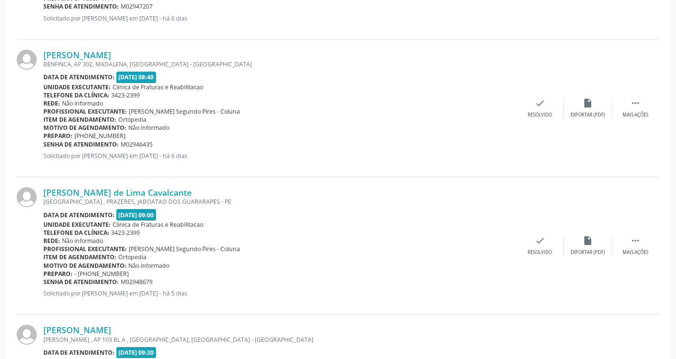
drag, startPoint x: 196, startPoint y: 49, endPoint x: 42, endPoint y: 52, distance: 154.6
click at [42, 52] on div "[PERSON_NAME] BENFINCA, AP 302, [GEOGRAPHIC_DATA], [GEOGRAPHIC_DATA] - [GEOGRAP…" at bounding box center [338, 108] width 643 height 137
drag, startPoint x: 42, startPoint y: 52, endPoint x: 149, endPoint y: 52, distance: 107.3
drag, startPoint x: 132, startPoint y: 135, endPoint x: 87, endPoint y: 136, distance: 44.8
click at [87, 136] on div "Preparo: [PHONE_NUMBER]" at bounding box center [279, 136] width 473 height 8
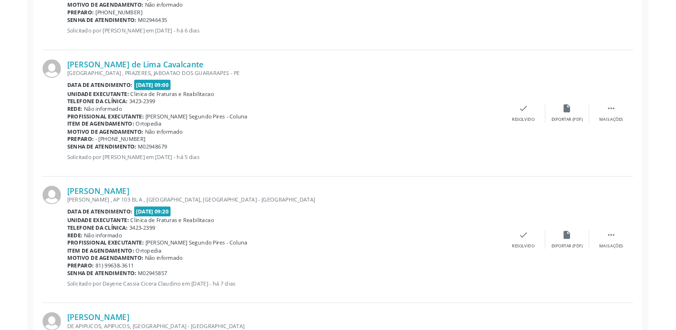
scroll to position [1765, 0]
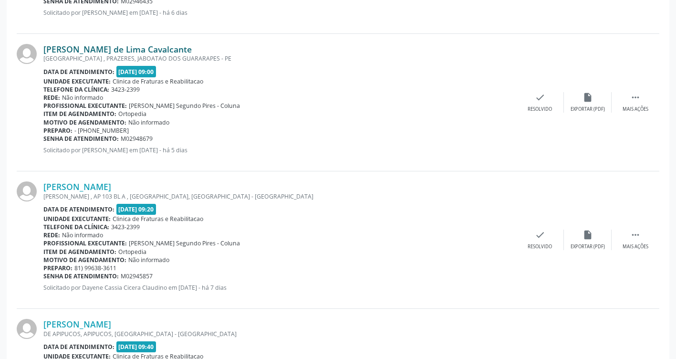
click at [163, 47] on link "[PERSON_NAME] de Lima Cavalcante" at bounding box center [117, 49] width 148 height 10
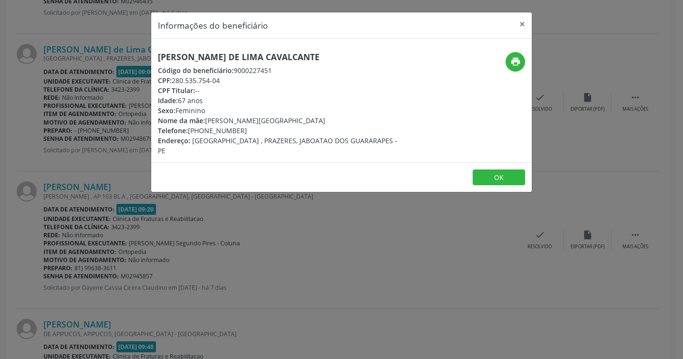
drag, startPoint x: 330, startPoint y: 58, endPoint x: 160, endPoint y: 60, distance: 169.8
click at [160, 60] on h5 "[PERSON_NAME] de Lima Cavalcante" at bounding box center [278, 57] width 240 height 10
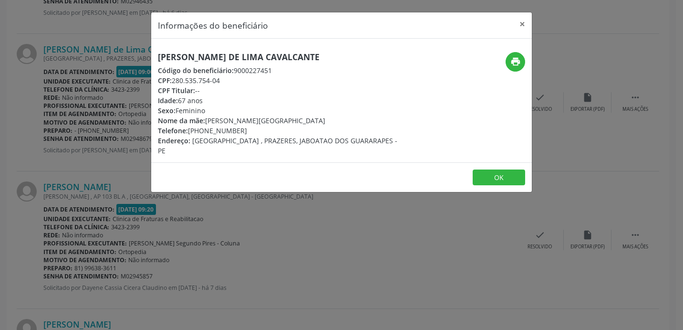
drag, startPoint x: 241, startPoint y: 131, endPoint x: 191, endPoint y: 132, distance: 50.1
click at [191, 132] on div "Telefone: [PHONE_NUMBER]" at bounding box center [278, 130] width 240 height 10
drag, startPoint x: 191, startPoint y: 132, endPoint x: 208, endPoint y: 132, distance: 16.7
click at [490, 169] on button "OK" at bounding box center [499, 177] width 52 height 16
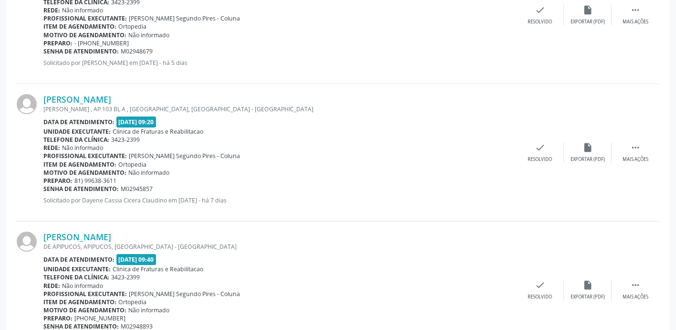
scroll to position [1860, 0]
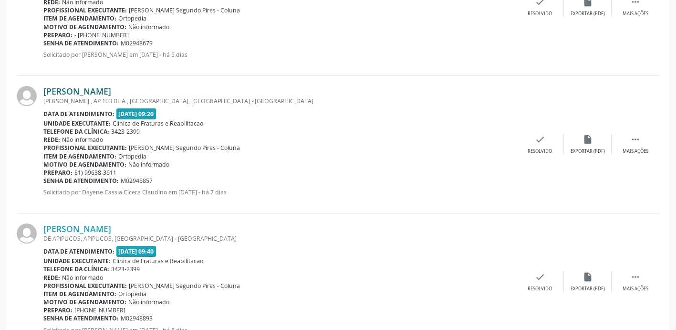
click at [104, 93] on link "[PERSON_NAME]" at bounding box center [77, 91] width 68 height 10
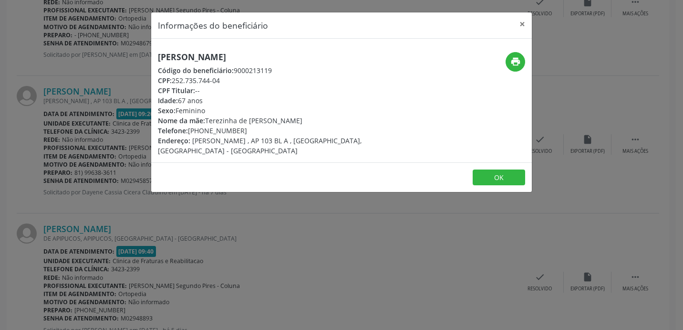
drag, startPoint x: 296, startPoint y: 59, endPoint x: 155, endPoint y: 57, distance: 141.2
click at [155, 57] on div "[PERSON_NAME] Código do beneficiário: 9000213119 CPF: 252.735.744-04 CPF Titula…" at bounding box center [278, 104] width 254 height 104
drag, startPoint x: 155, startPoint y: 57, endPoint x: 261, endPoint y: 55, distance: 106.4
drag, startPoint x: 243, startPoint y: 129, endPoint x: 193, endPoint y: 125, distance: 50.7
click at [193, 125] on div "Telefone: [PHONE_NUMBER]" at bounding box center [278, 130] width 240 height 10
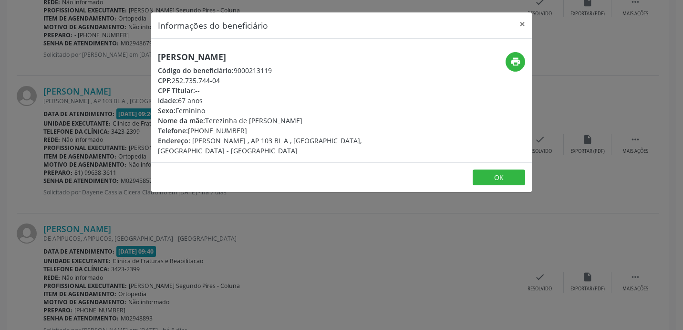
drag, startPoint x: 193, startPoint y: 125, endPoint x: 208, endPoint y: 132, distance: 16.0
click at [503, 172] on button "OK" at bounding box center [499, 177] width 52 height 16
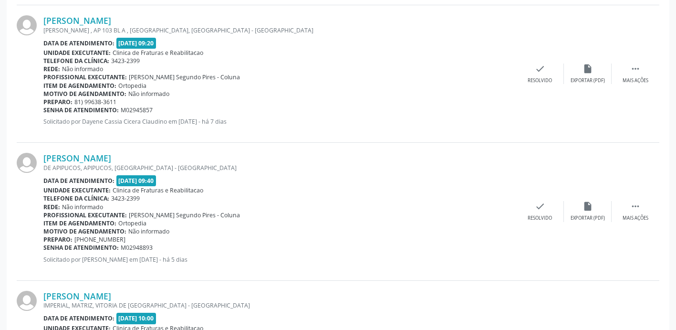
scroll to position [1956, 0]
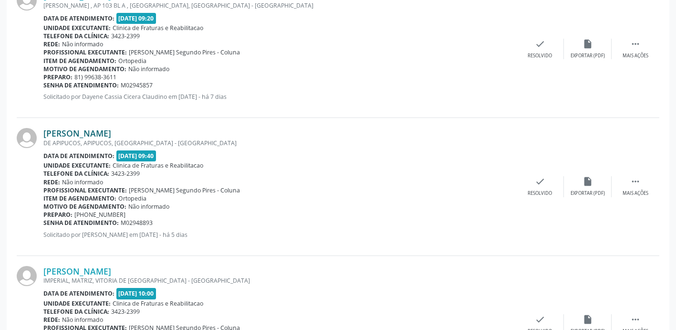
drag, startPoint x: 190, startPoint y: 134, endPoint x: 45, endPoint y: 135, distance: 144.5
click at [45, 135] on div "[PERSON_NAME]" at bounding box center [279, 133] width 473 height 10
drag, startPoint x: 45, startPoint y: 135, endPoint x: 86, endPoint y: 130, distance: 41.2
drag, startPoint x: 133, startPoint y: 215, endPoint x: 87, endPoint y: 213, distance: 45.8
click at [87, 213] on div "Preparo: [PHONE_NUMBER]" at bounding box center [279, 214] width 473 height 8
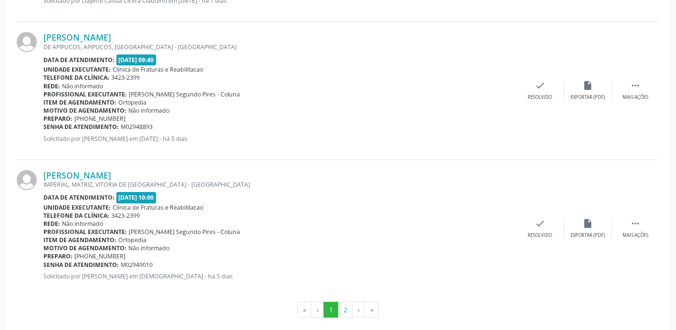
scroll to position [2063, 0]
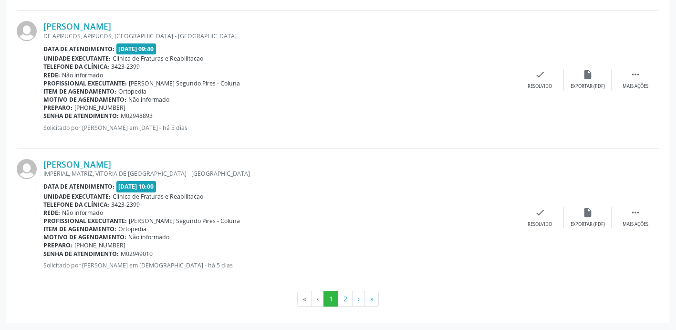
drag, startPoint x: 185, startPoint y: 166, endPoint x: 45, endPoint y: 156, distance: 139.7
click at [45, 156] on div "[PERSON_NAME] IMPERIAL, MATRIZ, VITORIA DE [GEOGRAPHIC_DATA] Data de atendiment…" at bounding box center [338, 217] width 643 height 137
drag, startPoint x: 45, startPoint y: 156, endPoint x: 79, endPoint y: 163, distance: 34.1
drag, startPoint x: 117, startPoint y: 247, endPoint x: 77, endPoint y: 244, distance: 40.6
click at [77, 244] on div "Preparo: [PHONE_NUMBER]" at bounding box center [279, 245] width 473 height 8
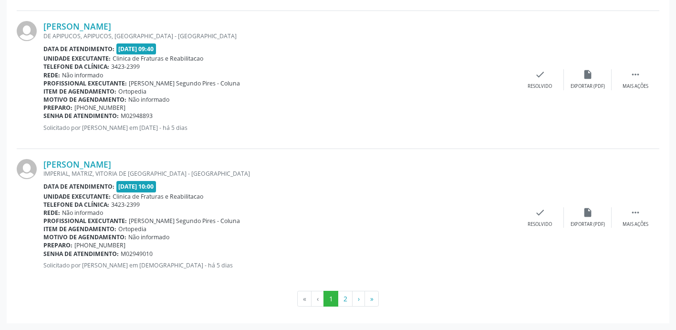
drag, startPoint x: 77, startPoint y: 244, endPoint x: 87, endPoint y: 244, distance: 10.5
click at [343, 297] on button "2" at bounding box center [345, 299] width 15 height 16
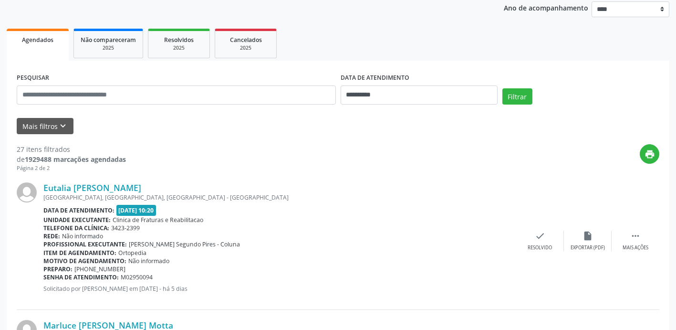
scroll to position [143, 0]
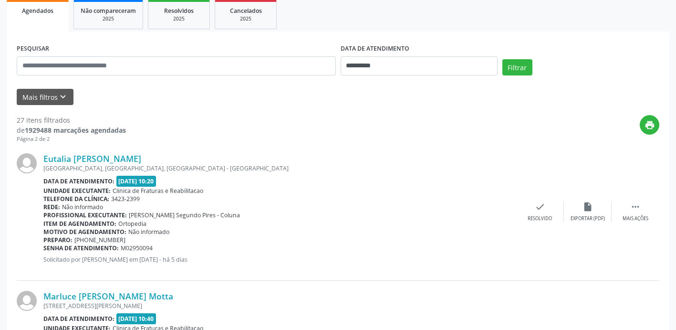
drag, startPoint x: 171, startPoint y: 150, endPoint x: 41, endPoint y: 156, distance: 129.9
click at [41, 156] on div "Eutalia [PERSON_NAME] [GEOGRAPHIC_DATA], [GEOGRAPHIC_DATA], [GEOGRAPHIC_DATA] D…" at bounding box center [338, 211] width 643 height 137
drag, startPoint x: 41, startPoint y: 156, endPoint x: 60, endPoint y: 156, distance: 19.1
drag, startPoint x: 127, startPoint y: 241, endPoint x: 102, endPoint y: 236, distance: 26.3
click at [102, 236] on div "Preparo: [PHONE_NUMBER]" at bounding box center [279, 240] width 473 height 8
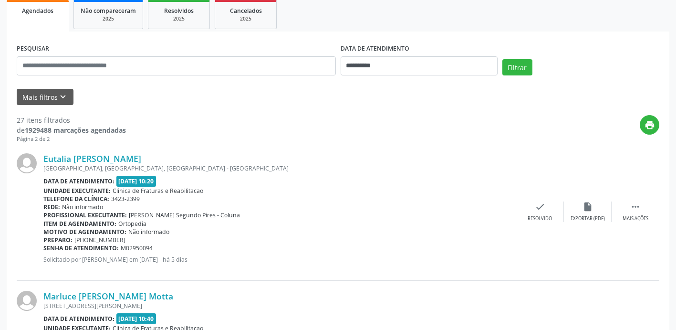
drag, startPoint x: 102, startPoint y: 236, endPoint x: 132, endPoint y: 237, distance: 30.5
click at [132, 237] on div "Preparo: [PHONE_NUMBER]" at bounding box center [279, 240] width 473 height 8
drag, startPoint x: 117, startPoint y: 236, endPoint x: 84, endPoint y: 243, distance: 33.6
click at [84, 243] on div "Preparo: [PHONE_NUMBER]" at bounding box center [279, 240] width 473 height 8
drag, startPoint x: 84, startPoint y: 243, endPoint x: 94, endPoint y: 241, distance: 10.2
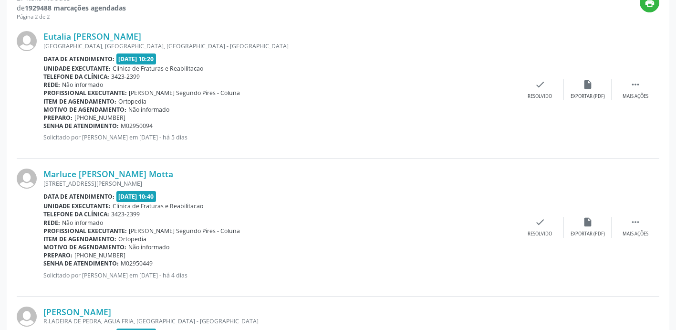
scroll to position [286, 0]
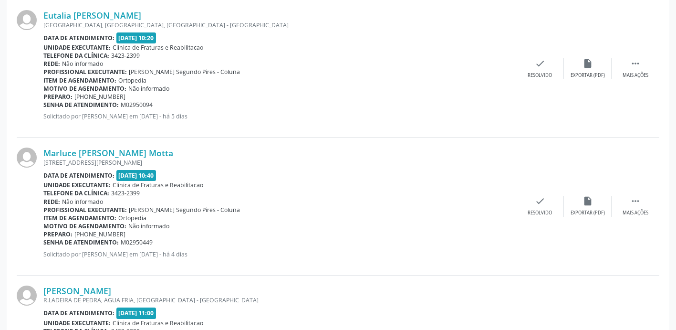
drag, startPoint x: 172, startPoint y: 151, endPoint x: 44, endPoint y: 146, distance: 127.5
click at [44, 146] on div "Marluce [PERSON_NAME] Motta [STREET_ADDRESS] Data de atendimento: [DATE] 10:40 …" at bounding box center [338, 205] width 643 height 137
drag, startPoint x: 44, startPoint y: 146, endPoint x: 79, endPoint y: 153, distance: 35.1
drag, startPoint x: 118, startPoint y: 234, endPoint x: 74, endPoint y: 238, distance: 44.0
click at [74, 238] on div "Preparo: [PHONE_NUMBER]" at bounding box center [279, 234] width 473 height 8
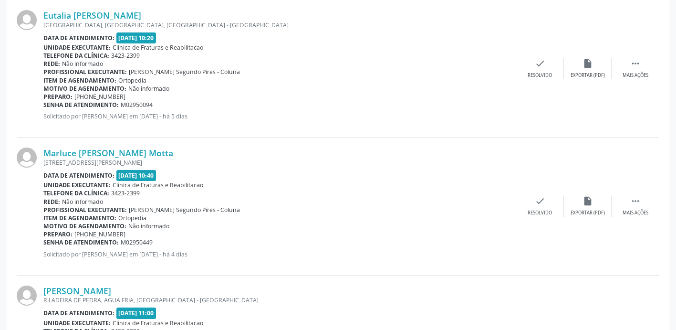
drag, startPoint x: 74, startPoint y: 238, endPoint x: 84, endPoint y: 236, distance: 10.1
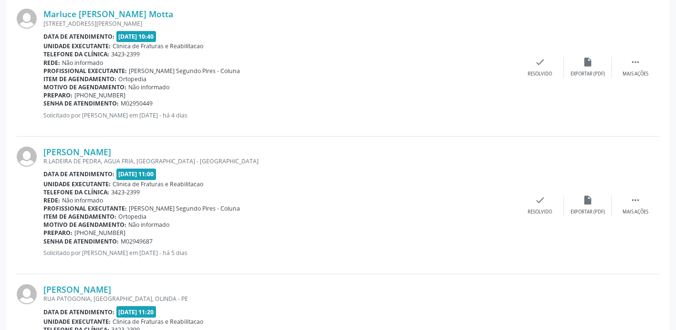
scroll to position [429, 0]
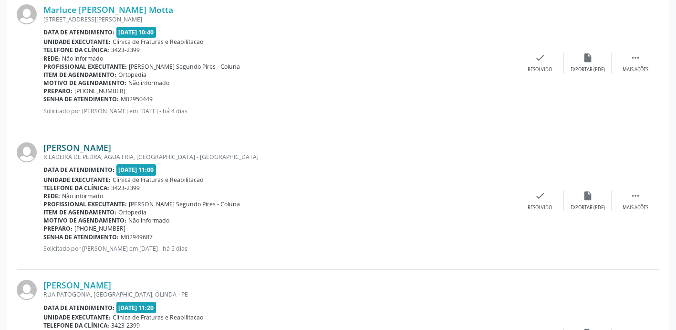
drag, startPoint x: 172, startPoint y: 146, endPoint x: 44, endPoint y: 146, distance: 128.3
click at [44, 146] on div "[PERSON_NAME]" at bounding box center [279, 147] width 473 height 10
drag, startPoint x: 44, startPoint y: 146, endPoint x: 69, endPoint y: 151, distance: 25.3
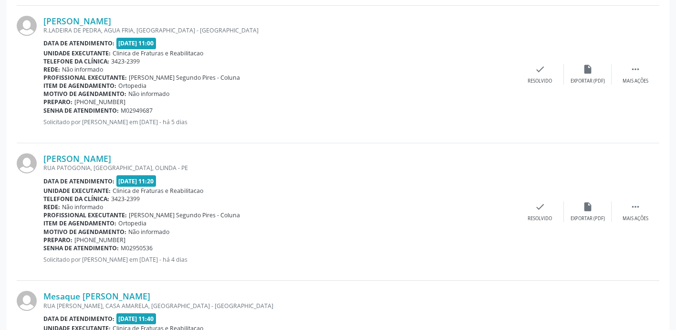
scroll to position [572, 0]
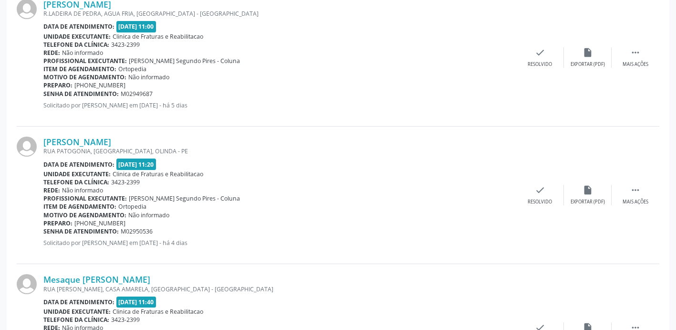
drag, startPoint x: 128, startPoint y: 85, endPoint x: 84, endPoint y: 84, distance: 43.9
click at [84, 84] on div "Preparo: [PHONE_NUMBER]" at bounding box center [279, 85] width 473 height 8
drag, startPoint x: 84, startPoint y: 84, endPoint x: 92, endPoint y: 85, distance: 7.2
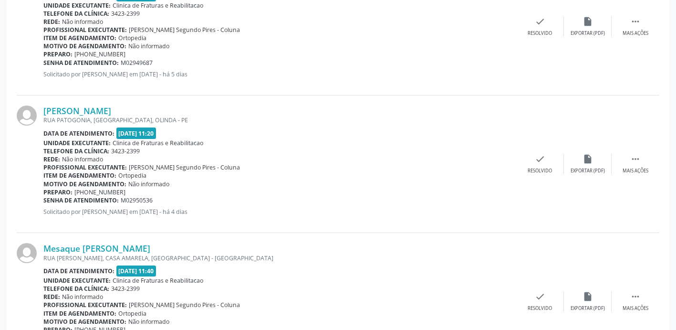
scroll to position [620, 0]
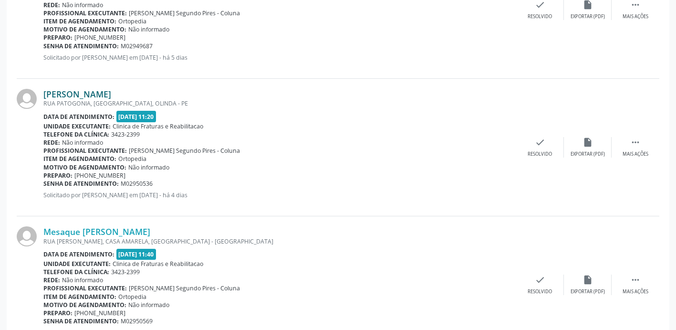
drag, startPoint x: 187, startPoint y: 92, endPoint x: 45, endPoint y: 91, distance: 141.7
click at [45, 91] on div "[PERSON_NAME]" at bounding box center [279, 94] width 473 height 10
drag, startPoint x: 45, startPoint y: 91, endPoint x: 66, endPoint y: 97, distance: 21.4
drag, startPoint x: 127, startPoint y: 173, endPoint x: 87, endPoint y: 171, distance: 40.6
click at [87, 171] on div "Preparo: [PHONE_NUMBER]" at bounding box center [279, 175] width 473 height 8
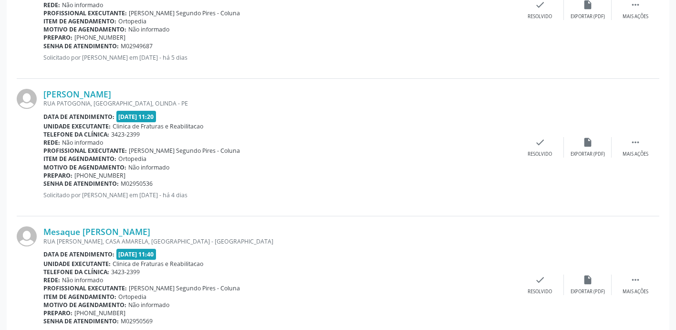
drag, startPoint x: 87, startPoint y: 171, endPoint x: 93, endPoint y: 173, distance: 6.9
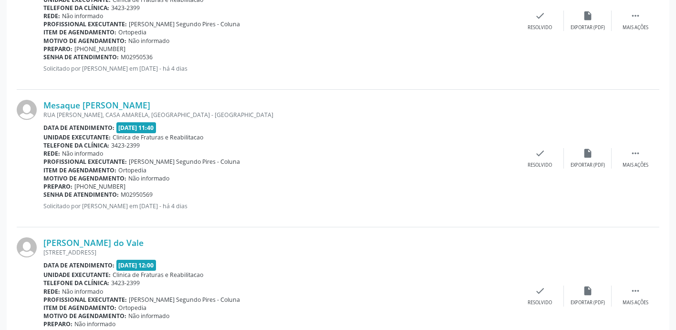
scroll to position [763, 0]
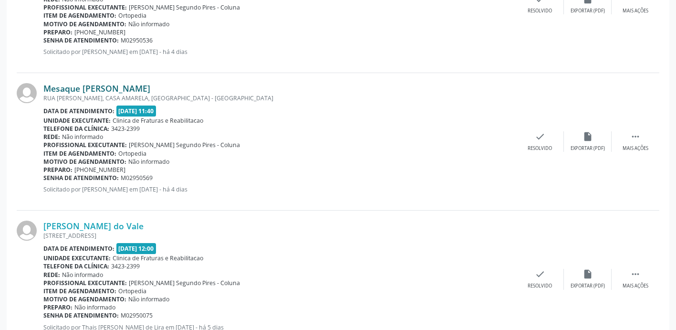
drag, startPoint x: 203, startPoint y: 92, endPoint x: 45, endPoint y: 89, distance: 157.9
click at [45, 89] on div "Mesaque [PERSON_NAME]" at bounding box center [279, 88] width 473 height 10
drag, startPoint x: 45, startPoint y: 89, endPoint x: 92, endPoint y: 86, distance: 46.8
drag, startPoint x: 124, startPoint y: 170, endPoint x: 86, endPoint y: 167, distance: 37.8
click at [86, 167] on span "[PHONE_NUMBER]" at bounding box center [99, 170] width 51 height 8
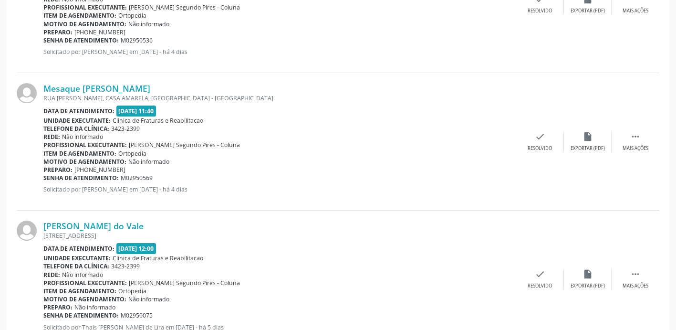
drag, startPoint x: 86, startPoint y: 167, endPoint x: 140, endPoint y: 169, distance: 54.4
click at [140, 169] on div "Preparo: [PHONE_NUMBER]" at bounding box center [279, 170] width 473 height 8
drag, startPoint x: 134, startPoint y: 168, endPoint x: 125, endPoint y: 169, distance: 9.6
click at [125, 169] on div "Preparo: [PHONE_NUMBER]" at bounding box center [279, 170] width 473 height 8
drag, startPoint x: 125, startPoint y: 169, endPoint x: 84, endPoint y: 166, distance: 40.2
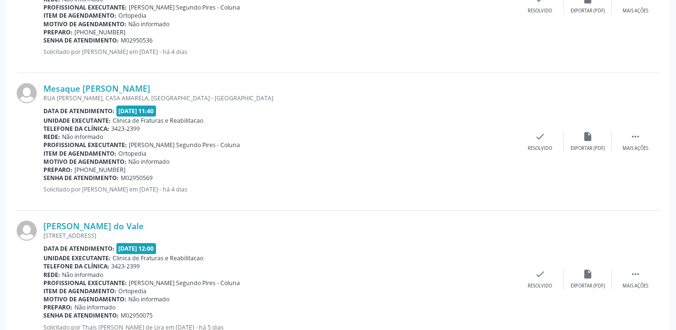
click at [84, 166] on span "[PHONE_NUMBER]" at bounding box center [99, 170] width 51 height 8
drag, startPoint x: 84, startPoint y: 166, endPoint x: 96, endPoint y: 169, distance: 11.8
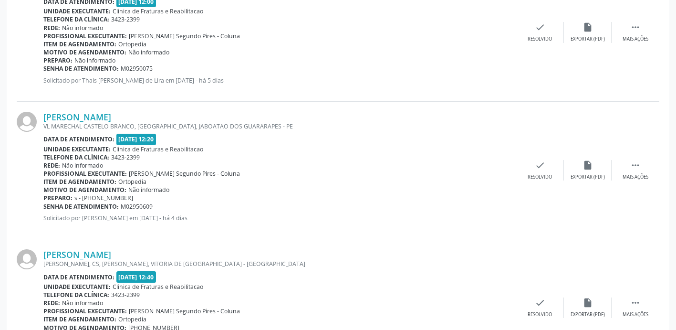
scroll to position [1049, 0]
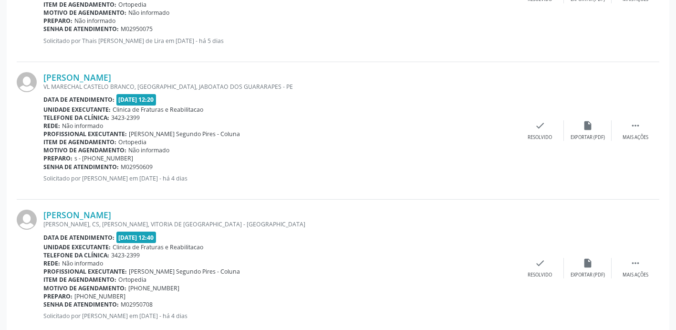
drag, startPoint x: 135, startPoint y: 75, endPoint x: 42, endPoint y: 78, distance: 93.1
click at [42, 78] on div "[PERSON_NAME] VL MARECHAL CASTELO BRANCO, [GEOGRAPHIC_DATA], JABOATAO DOS GUARA…" at bounding box center [338, 130] width 643 height 137
drag, startPoint x: 42, startPoint y: 78, endPoint x: 59, endPoint y: 76, distance: 16.9
drag, startPoint x: 127, startPoint y: 158, endPoint x: 83, endPoint y: 160, distance: 44.9
click at [83, 160] on div "Preparo: s - [PHONE_NUMBER]" at bounding box center [279, 158] width 473 height 8
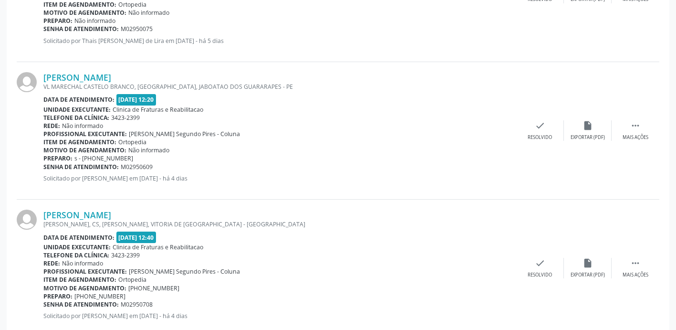
click at [287, 246] on div "Unidade executante: Clinica de Fraturas e Reabilitacao" at bounding box center [279, 247] width 473 height 8
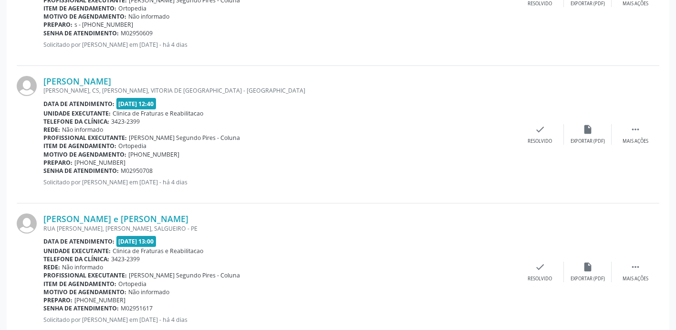
scroll to position [1193, 0]
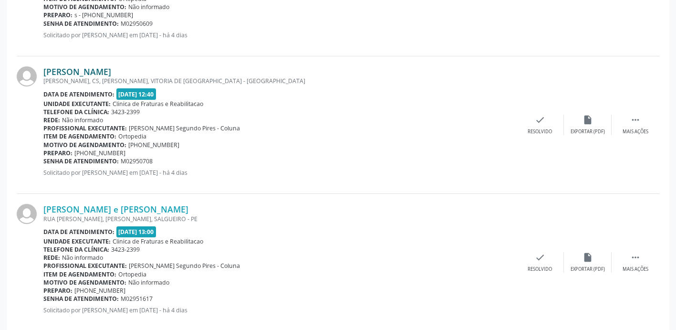
click at [109, 74] on link "[PERSON_NAME]" at bounding box center [77, 71] width 68 height 10
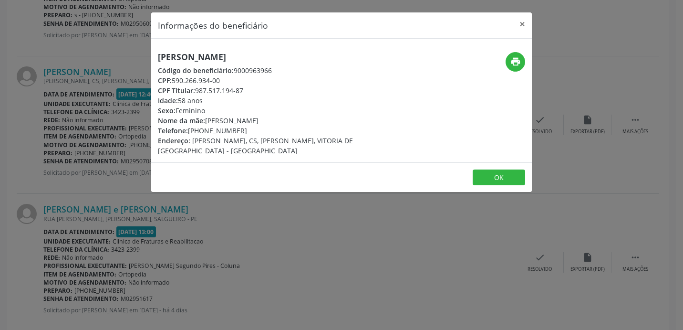
drag, startPoint x: 269, startPoint y: 54, endPoint x: 133, endPoint y: 63, distance: 136.3
click at [133, 63] on div "Informações do beneficiário × [PERSON_NAME] Código do beneficiário: 9000963966 …" at bounding box center [341, 165] width 683 height 330
drag, startPoint x: 133, startPoint y: 63, endPoint x: 200, endPoint y: 58, distance: 67.4
drag, startPoint x: 239, startPoint y: 130, endPoint x: 191, endPoint y: 132, distance: 47.3
click at [191, 132] on div "Telefone: [PHONE_NUMBER]" at bounding box center [278, 130] width 240 height 10
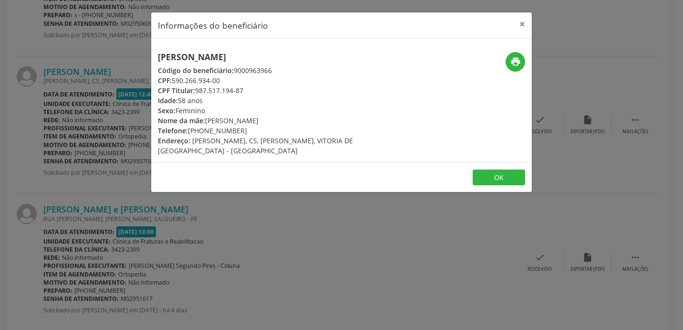
drag, startPoint x: 191, startPoint y: 132, endPoint x: 209, endPoint y: 130, distance: 18.2
click at [494, 177] on button "OK" at bounding box center [499, 177] width 52 height 16
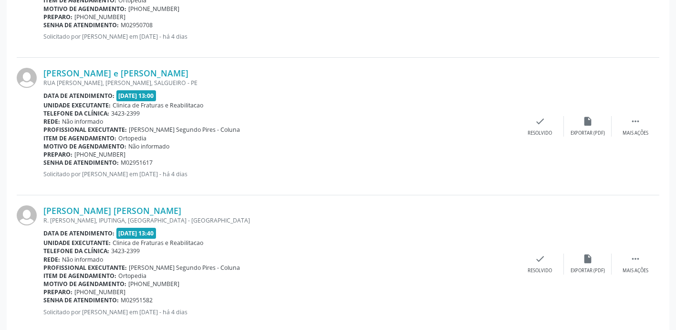
scroll to position [1336, 0]
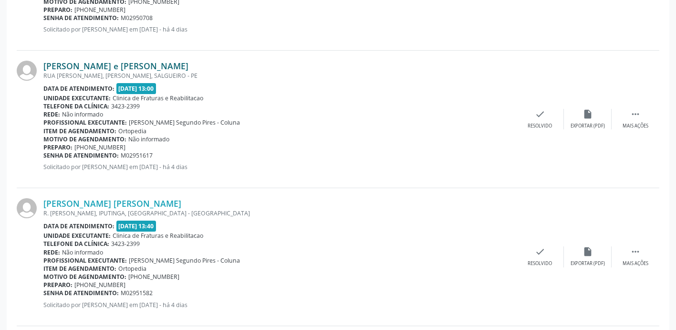
drag, startPoint x: 199, startPoint y: 68, endPoint x: 47, endPoint y: 61, distance: 152.3
click at [47, 61] on div "[PERSON_NAME] e [PERSON_NAME]" at bounding box center [279, 66] width 473 height 10
drag, startPoint x: 47, startPoint y: 61, endPoint x: 84, endPoint y: 62, distance: 37.2
drag, startPoint x: 127, startPoint y: 145, endPoint x: 84, endPoint y: 149, distance: 43.1
click at [84, 149] on div "Preparo: [PHONE_NUMBER]" at bounding box center [279, 147] width 473 height 8
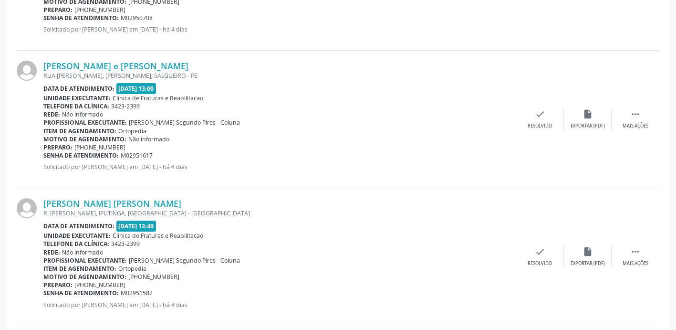
drag, startPoint x: 84, startPoint y: 149, endPoint x: 103, endPoint y: 146, distance: 18.8
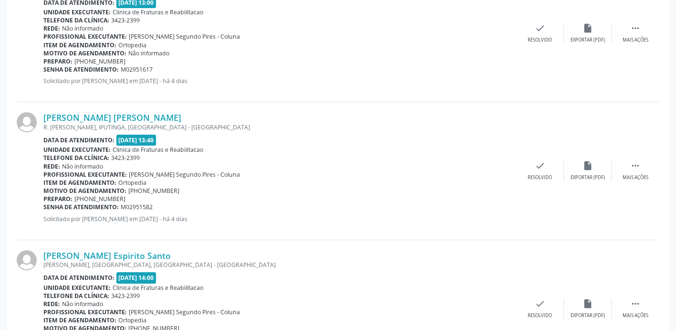
scroll to position [1479, 0]
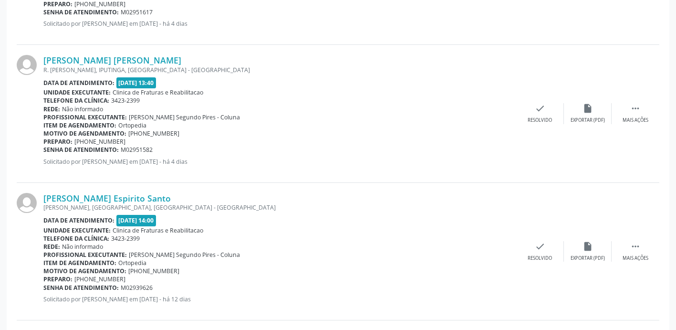
drag, startPoint x: 150, startPoint y: 59, endPoint x: 37, endPoint y: 57, distance: 113.5
click at [37, 57] on div "[PERSON_NAME] [PERSON_NAME] R. [PERSON_NAME], IPUTINGA, [GEOGRAPHIC_DATA] - [GE…" at bounding box center [338, 113] width 643 height 137
drag, startPoint x: 37, startPoint y: 57, endPoint x: 141, endPoint y: 62, distance: 104.1
drag, startPoint x: 117, startPoint y: 140, endPoint x: 74, endPoint y: 137, distance: 43.0
click at [74, 137] on span "[PHONE_NUMBER]" at bounding box center [99, 141] width 51 height 8
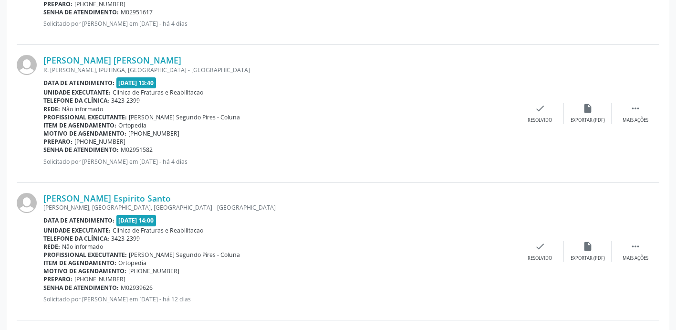
drag, startPoint x: 74, startPoint y: 137, endPoint x: 89, endPoint y: 142, distance: 15.1
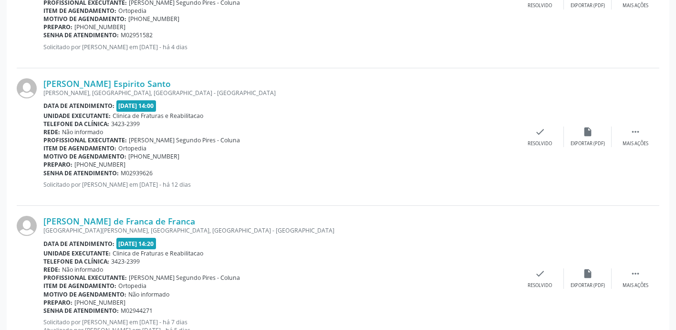
scroll to position [1622, 0]
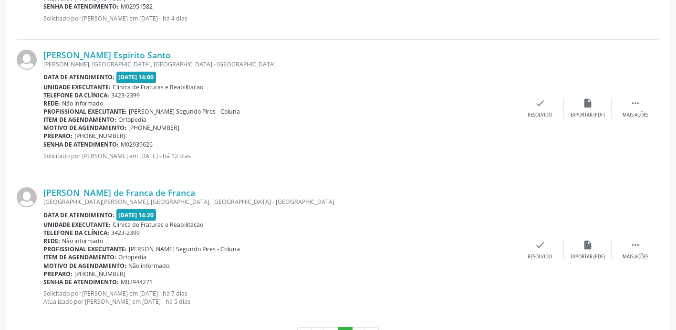
drag, startPoint x: 167, startPoint y: 51, endPoint x: 43, endPoint y: 55, distance: 124.6
click at [43, 55] on div "[PERSON_NAME] Espirito Santo [GEOGRAPHIC_DATA][PERSON_NAME], [GEOGRAPHIC_DATA],…" at bounding box center [338, 108] width 643 height 137
drag, startPoint x: 119, startPoint y: 137, endPoint x: 75, endPoint y: 132, distance: 43.7
click at [75, 132] on div "Preparo: [PHONE_NUMBER]" at bounding box center [279, 136] width 473 height 8
drag, startPoint x: 75, startPoint y: 132, endPoint x: 89, endPoint y: 135, distance: 14.2
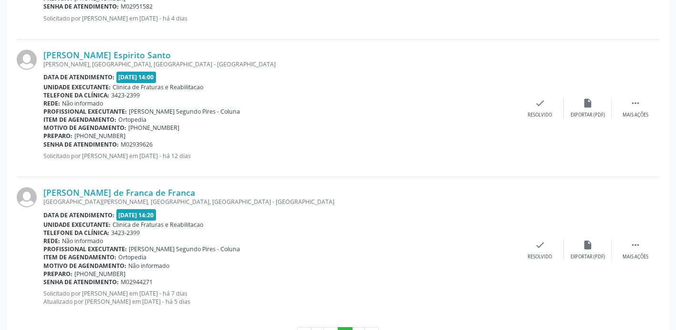
scroll to position [1659, 0]
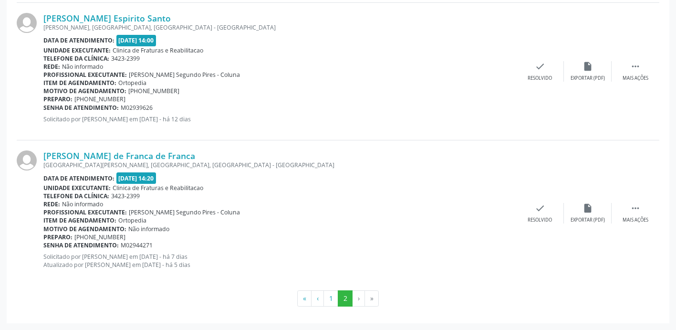
drag, startPoint x: 191, startPoint y: 159, endPoint x: 40, endPoint y: 154, distance: 151.3
click at [40, 154] on div "[PERSON_NAME] de Franca de Franca [GEOGRAPHIC_DATA], [GEOGRAPHIC_DATA], [GEOGRA…" at bounding box center [338, 212] width 643 height 145
drag, startPoint x: 40, startPoint y: 154, endPoint x: 72, endPoint y: 155, distance: 32.0
drag, startPoint x: 125, startPoint y: 239, endPoint x: 84, endPoint y: 238, distance: 40.6
click at [84, 238] on span "[PHONE_NUMBER]" at bounding box center [99, 237] width 51 height 8
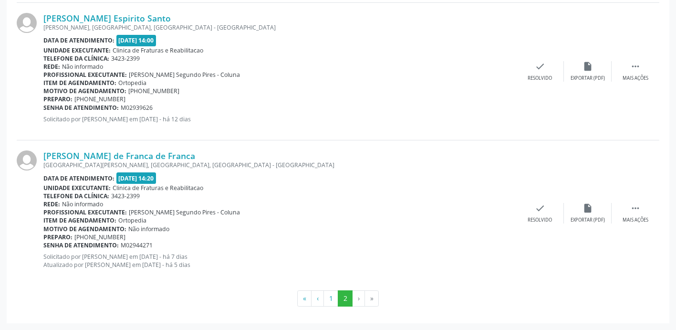
drag, startPoint x: 84, startPoint y: 238, endPoint x: 91, endPoint y: 238, distance: 6.2
click at [165, 235] on div "Preparo: [PHONE_NUMBER]" at bounding box center [279, 237] width 473 height 8
drag, startPoint x: 130, startPoint y: 237, endPoint x: 85, endPoint y: 233, distance: 45.0
click at [85, 233] on div "Preparo: [PHONE_NUMBER]" at bounding box center [279, 237] width 473 height 8
drag, startPoint x: 85, startPoint y: 233, endPoint x: 95, endPoint y: 236, distance: 10.0
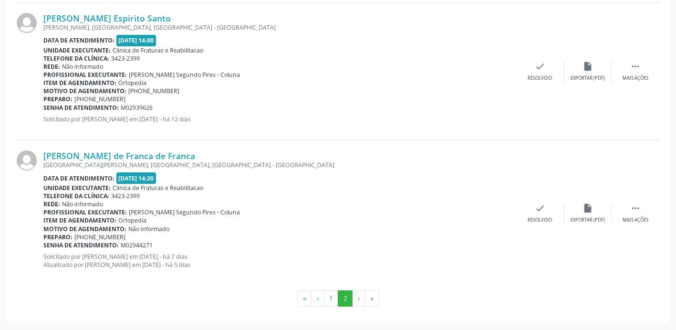
click at [418, 120] on p "Solicitado por [PERSON_NAME] em [DATE] - há 12 dias" at bounding box center [279, 119] width 473 height 8
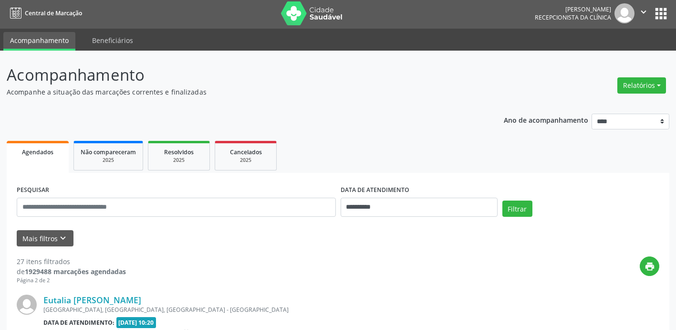
scroll to position [0, 0]
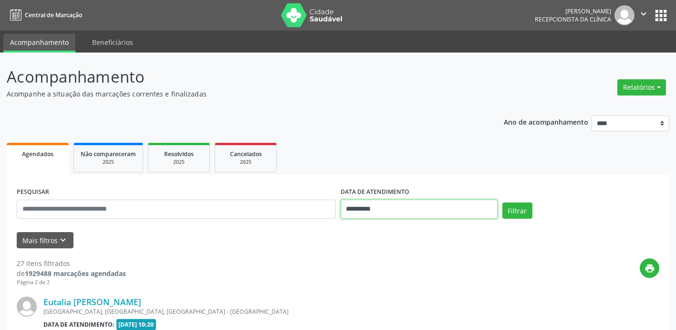
click at [436, 207] on input "**********" at bounding box center [419, 208] width 157 height 19
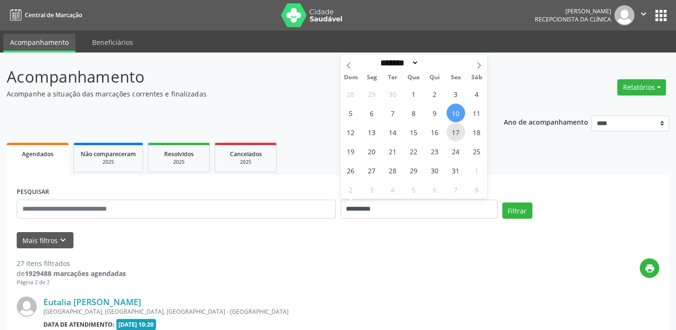
click at [457, 135] on span "17" at bounding box center [455, 132] width 19 height 19
type input "**********"
click at [457, 135] on span "17" at bounding box center [455, 132] width 19 height 19
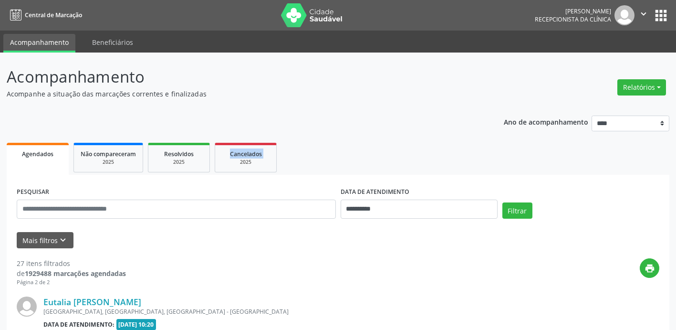
click at [517, 212] on button "Filtrar" at bounding box center [517, 210] width 30 height 16
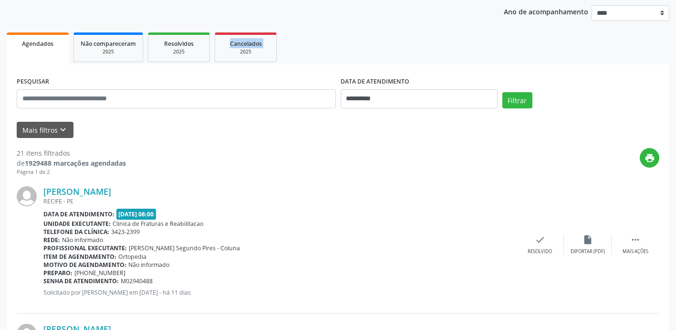
scroll to position [143, 0]
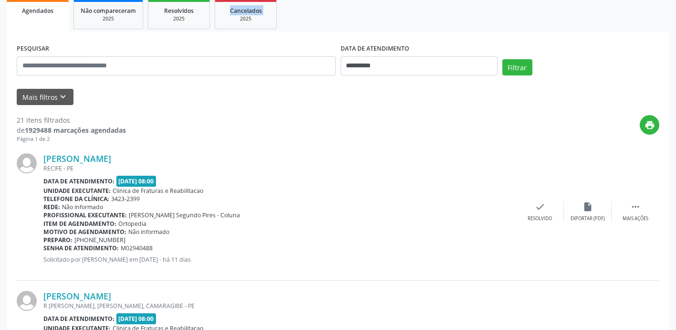
drag, startPoint x: 210, startPoint y: 155, endPoint x: 42, endPoint y: 155, distance: 167.4
click at [42, 155] on div "[PERSON_NAME] [GEOGRAPHIC_DATA] - [GEOGRAPHIC_DATA] Data de atendimento: [DATE]…" at bounding box center [338, 211] width 643 height 137
drag, startPoint x: 42, startPoint y: 155, endPoint x: 78, endPoint y: 156, distance: 35.3
click at [418, 221] on div "Item de agendamento: [GEOGRAPHIC_DATA]" at bounding box center [279, 223] width 473 height 8
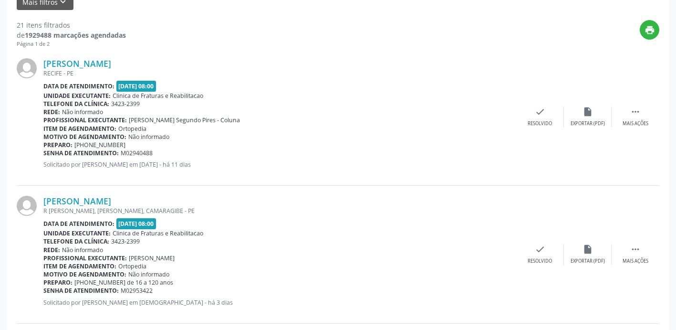
scroll to position [239, 0]
drag, startPoint x: 126, startPoint y: 142, endPoint x: 83, endPoint y: 145, distance: 43.0
click at [83, 145] on div "Preparo: [PHONE_NUMBER]" at bounding box center [279, 144] width 473 height 8
drag, startPoint x: 83, startPoint y: 145, endPoint x: 96, endPoint y: 144, distance: 12.9
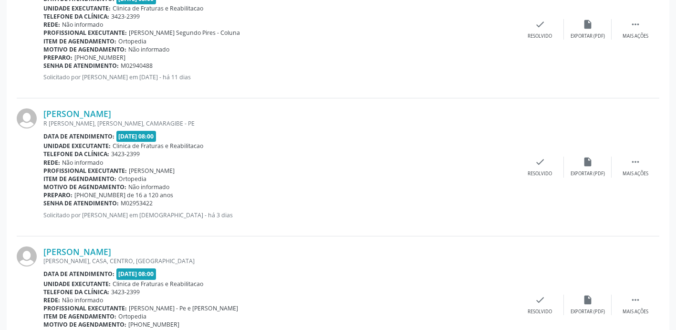
scroll to position [334, 0]
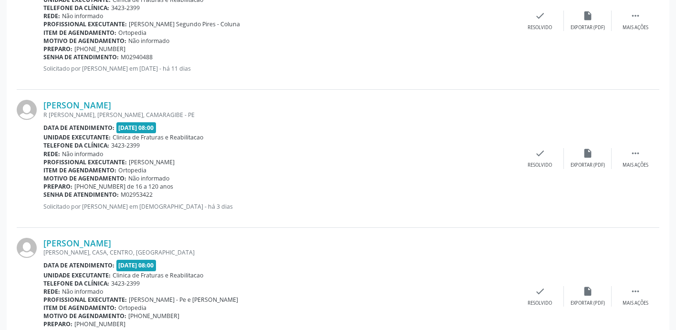
drag, startPoint x: 185, startPoint y: 109, endPoint x: 43, endPoint y: 102, distance: 141.9
click at [43, 102] on div "[PERSON_NAME] R [PERSON_NAME], [PERSON_NAME], CAMARAGIBE - PE Data de atendimen…" at bounding box center [338, 158] width 643 height 137
drag, startPoint x: 43, startPoint y: 102, endPoint x: 80, endPoint y: 102, distance: 37.2
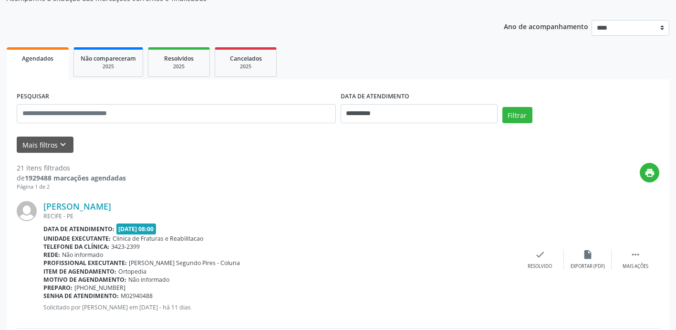
scroll to position [143, 0]
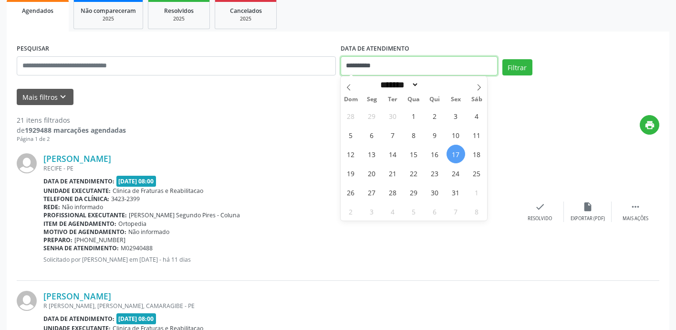
click at [428, 64] on input "**********" at bounding box center [419, 65] width 157 height 19
click at [452, 138] on span "10" at bounding box center [455, 134] width 19 height 19
type input "**********"
click at [452, 138] on span "10" at bounding box center [455, 134] width 19 height 19
click at [452, 138] on div "print" at bounding box center [392, 129] width 533 height 28
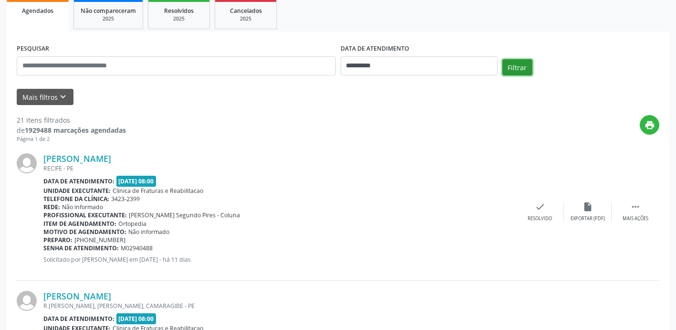
click at [523, 63] on button "Filtrar" at bounding box center [517, 67] width 30 height 16
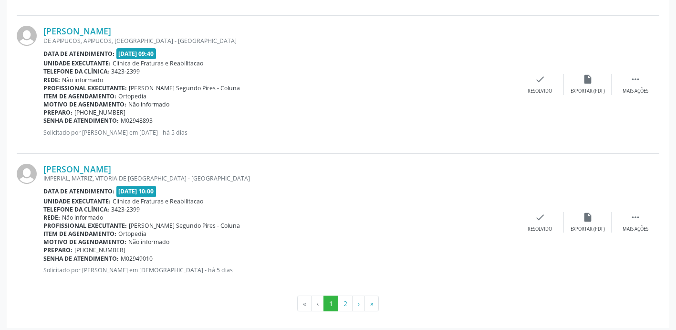
scroll to position [2063, 0]
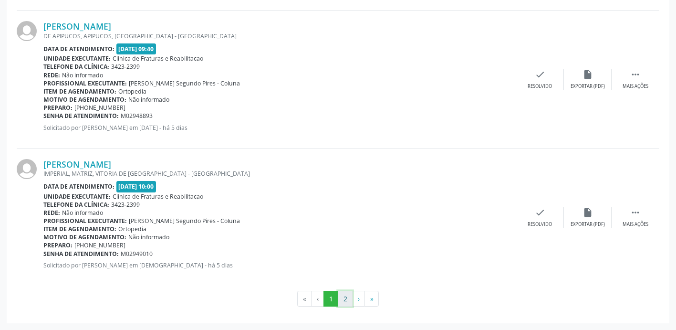
click at [346, 300] on button "2" at bounding box center [345, 299] width 15 height 16
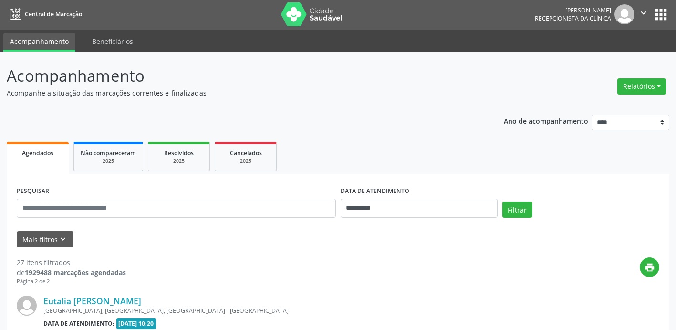
scroll to position [0, 0]
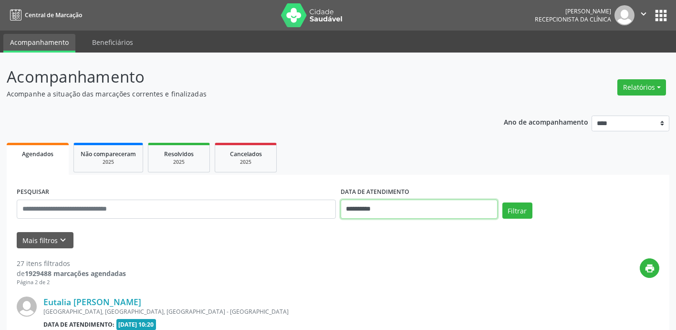
click at [482, 208] on input "**********" at bounding box center [419, 208] width 157 height 19
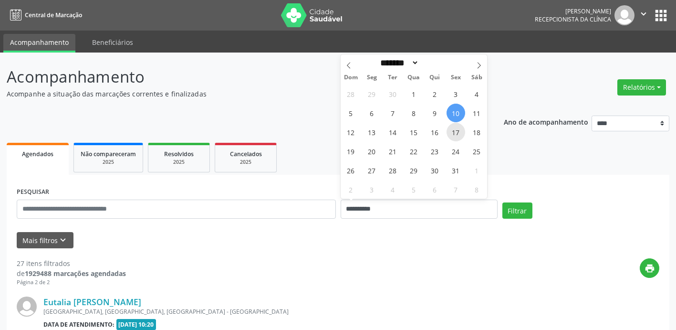
click at [455, 129] on span "17" at bounding box center [455, 132] width 19 height 19
type input "**********"
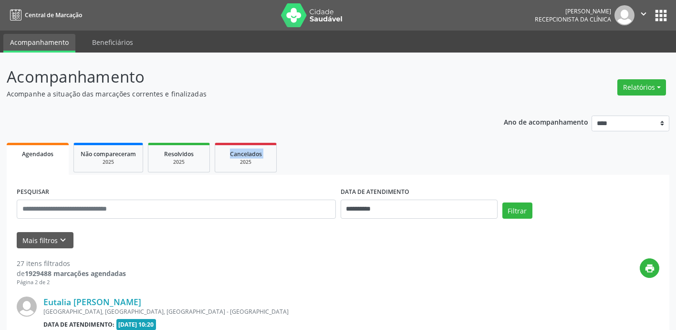
click at [521, 208] on button "Filtrar" at bounding box center [517, 210] width 30 height 16
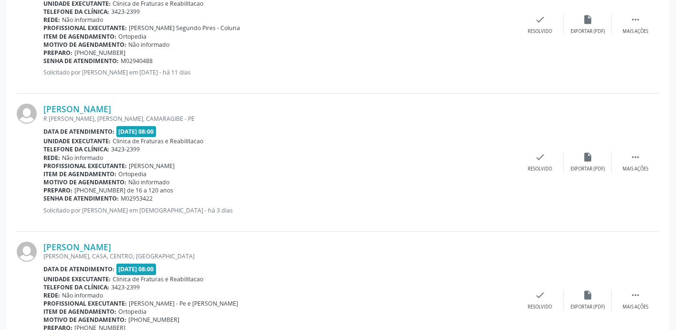
scroll to position [334, 0]
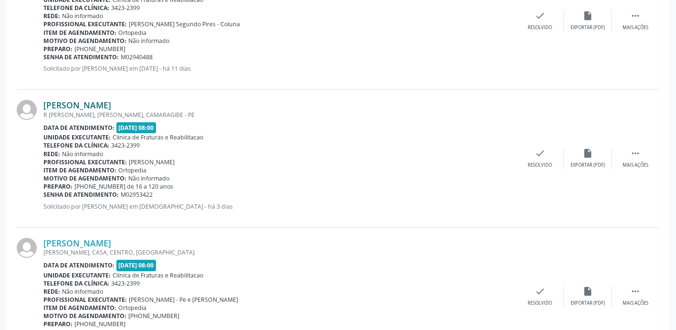
drag, startPoint x: 181, startPoint y: 104, endPoint x: 46, endPoint y: 108, distance: 135.1
click at [46, 108] on div "[PERSON_NAME]" at bounding box center [279, 105] width 473 height 10
drag, startPoint x: 46, startPoint y: 108, endPoint x: 83, endPoint y: 107, distance: 36.3
drag, startPoint x: 125, startPoint y: 188, endPoint x: 85, endPoint y: 185, distance: 40.7
click at [85, 185] on span "[PHONE_NUMBER] de 16 a 120 anos" at bounding box center [123, 186] width 99 height 8
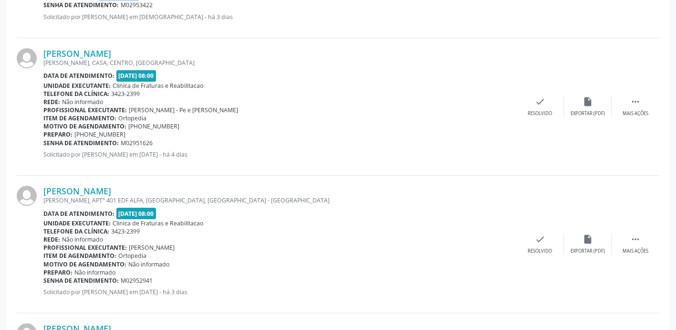
scroll to position [525, 0]
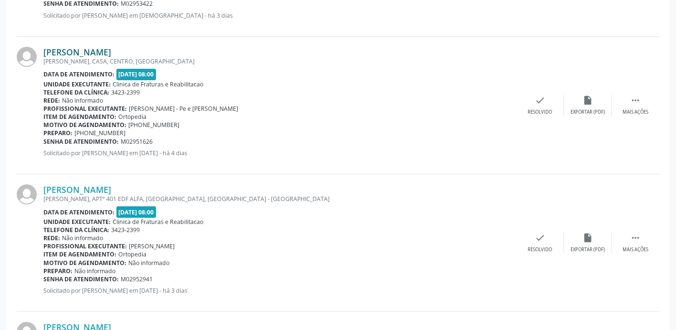
drag, startPoint x: 145, startPoint y: 50, endPoint x: 71, endPoint y: 53, distance: 74.5
click at [71, 53] on div "[PERSON_NAME]" at bounding box center [279, 52] width 473 height 10
drag, startPoint x: 71, startPoint y: 53, endPoint x: 310, endPoint y: 97, distance: 242.9
click at [317, 105] on div "Profissional executante: [PERSON_NAME] - Pe e Tornozelo" at bounding box center [279, 108] width 473 height 8
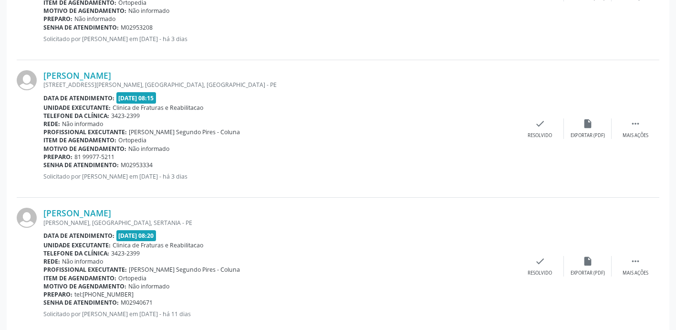
scroll to position [1193, 0]
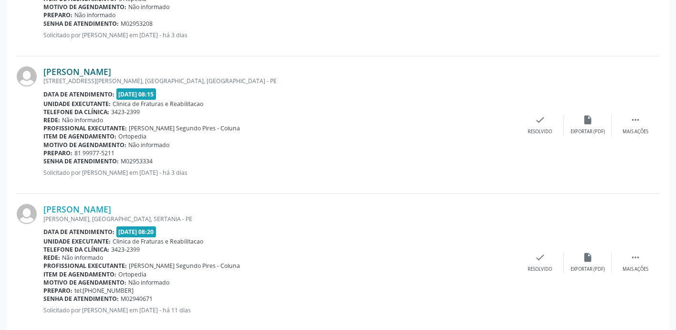
click at [111, 67] on link "[PERSON_NAME]" at bounding box center [77, 71] width 68 height 10
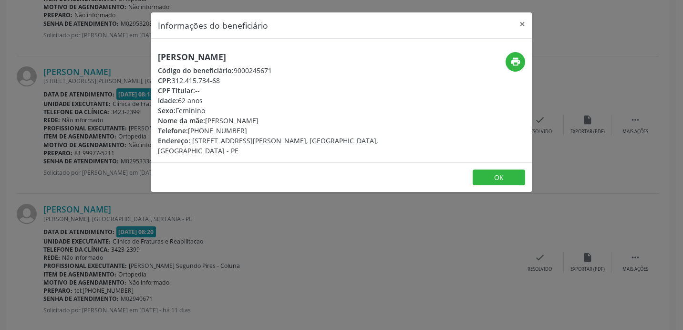
drag, startPoint x: 294, startPoint y: 56, endPoint x: 158, endPoint y: 62, distance: 136.1
click at [158, 62] on h5 "[PERSON_NAME]" at bounding box center [278, 57] width 240 height 10
drag, startPoint x: 158, startPoint y: 62, endPoint x: 271, endPoint y: 57, distance: 113.6
drag, startPoint x: 248, startPoint y: 132, endPoint x: 190, endPoint y: 132, distance: 57.2
click at [190, 132] on div "Telefone: [PHONE_NUMBER]" at bounding box center [278, 130] width 240 height 10
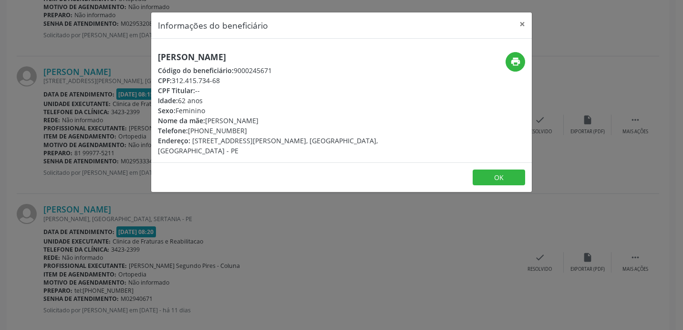
drag, startPoint x: 190, startPoint y: 132, endPoint x: 219, endPoint y: 131, distance: 29.1
click at [496, 176] on button "OK" at bounding box center [499, 177] width 52 height 16
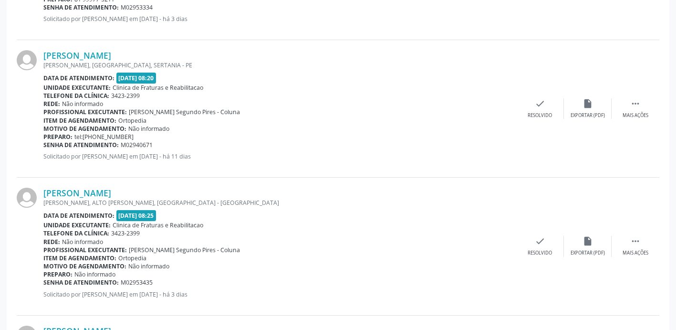
scroll to position [1383, 0]
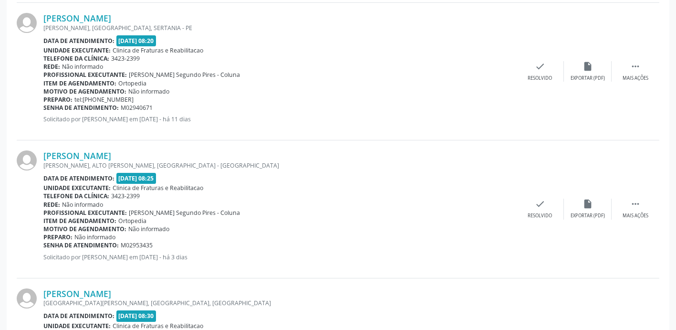
drag, startPoint x: 139, startPoint y: 15, endPoint x: 43, endPoint y: 12, distance: 95.4
click at [43, 12] on div "[PERSON_NAME] [GEOGRAPHIC_DATA], [GEOGRAPHIC_DATA], [GEOGRAPHIC_DATA] Data de a…" at bounding box center [338, 71] width 643 height 137
drag, startPoint x: 43, startPoint y: 12, endPoint x: 151, endPoint y: 18, distance: 107.5
drag, startPoint x: 151, startPoint y: 18, endPoint x: 108, endPoint y: 17, distance: 42.9
drag, startPoint x: 131, startPoint y: 98, endPoint x: 91, endPoint y: 97, distance: 40.1
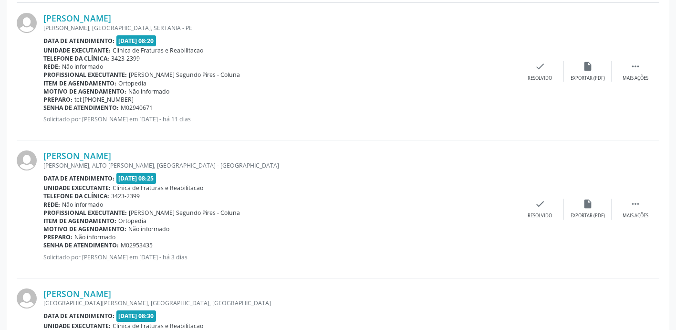
click at [91, 97] on div "Preparo: tel:[PHONE_NUMBER]" at bounding box center [279, 99] width 473 height 8
drag, startPoint x: 91, startPoint y: 97, endPoint x: 101, endPoint y: 98, distance: 10.5
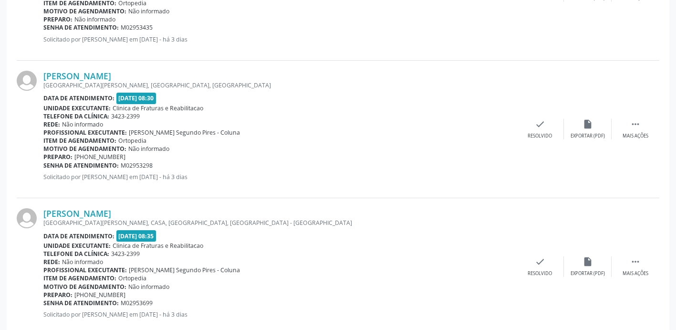
scroll to position [1622, 0]
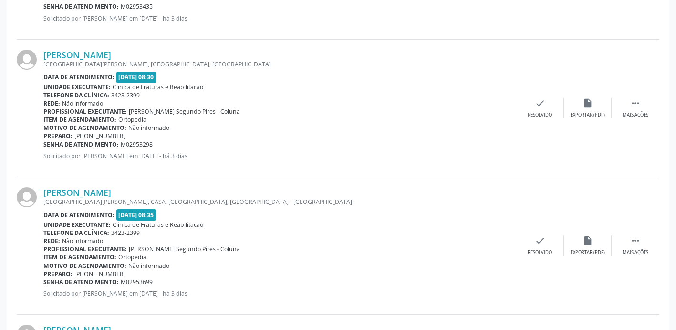
drag, startPoint x: 165, startPoint y: 50, endPoint x: 43, endPoint y: 46, distance: 121.7
click at [43, 46] on div "[PERSON_NAME] [GEOGRAPHIC_DATA][PERSON_NAME], [GEOGRAPHIC_DATA], [GEOGRAPHIC_DA…" at bounding box center [338, 108] width 643 height 137
drag, startPoint x: 43, startPoint y: 46, endPoint x: 148, endPoint y: 55, distance: 104.9
drag, startPoint x: 125, startPoint y: 133, endPoint x: 85, endPoint y: 135, distance: 40.1
click at [85, 135] on span "[PHONE_NUMBER]" at bounding box center [99, 136] width 51 height 8
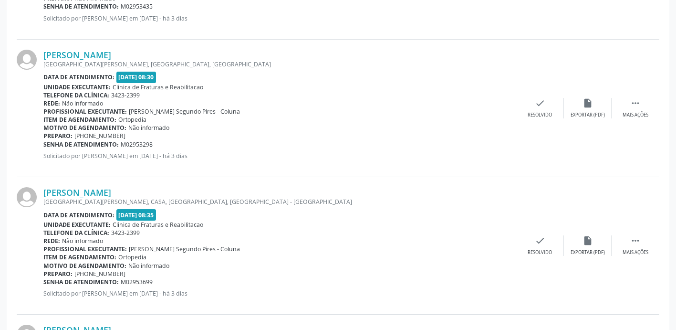
drag, startPoint x: 85, startPoint y: 135, endPoint x: 92, endPoint y: 135, distance: 7.2
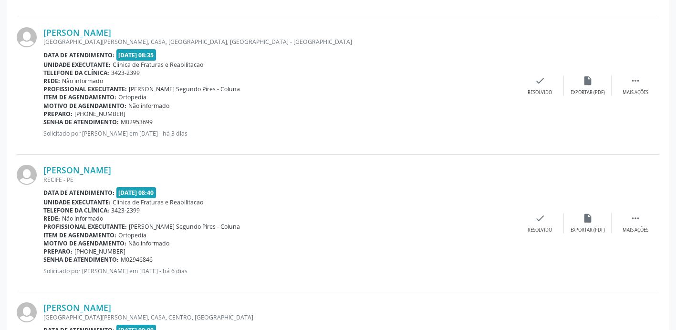
scroll to position [1765, 0]
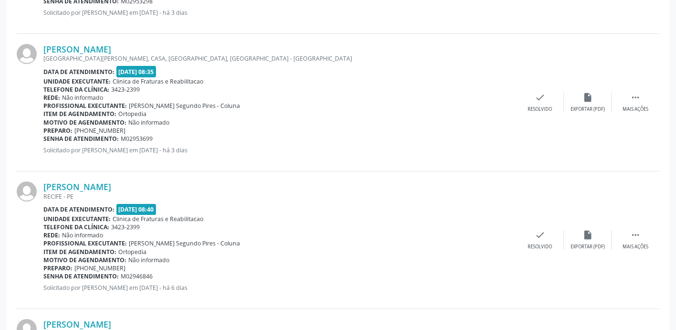
drag, startPoint x: 185, startPoint y: 46, endPoint x: 40, endPoint y: 53, distance: 144.7
click at [40, 53] on div "[PERSON_NAME] [GEOGRAPHIC_DATA][PERSON_NAME], [GEOGRAPHIC_DATA], [GEOGRAPHIC_DA…" at bounding box center [338, 102] width 643 height 137
drag, startPoint x: 40, startPoint y: 53, endPoint x: 164, endPoint y: 48, distance: 123.6
drag, startPoint x: 133, startPoint y: 129, endPoint x: 86, endPoint y: 126, distance: 46.4
click at [86, 126] on div "Preparo: [PHONE_NUMBER]" at bounding box center [279, 130] width 473 height 8
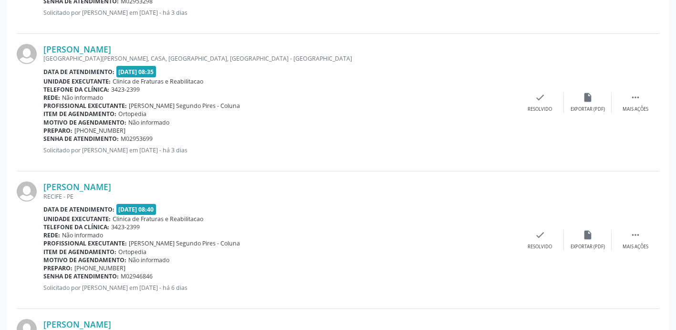
drag, startPoint x: 86, startPoint y: 126, endPoint x: 118, endPoint y: 129, distance: 31.7
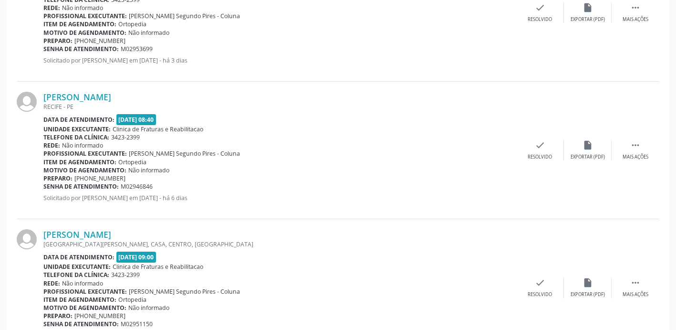
scroll to position [1860, 0]
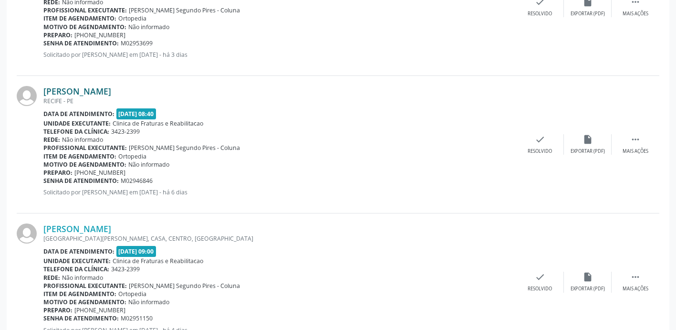
drag, startPoint x: 156, startPoint y: 91, endPoint x: 46, endPoint y: 86, distance: 109.8
click at [46, 86] on div "[PERSON_NAME]" at bounding box center [279, 91] width 473 height 10
drag, startPoint x: 46, startPoint y: 86, endPoint x: 106, endPoint y: 90, distance: 60.3
drag, startPoint x: 136, startPoint y: 171, endPoint x: 86, endPoint y: 174, distance: 50.6
click at [86, 174] on div "Preparo: [PHONE_NUMBER]" at bounding box center [279, 172] width 473 height 8
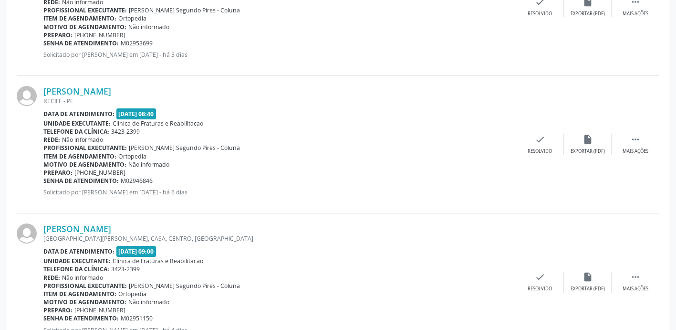
drag, startPoint x: 86, startPoint y: 174, endPoint x: 106, endPoint y: 174, distance: 20.5
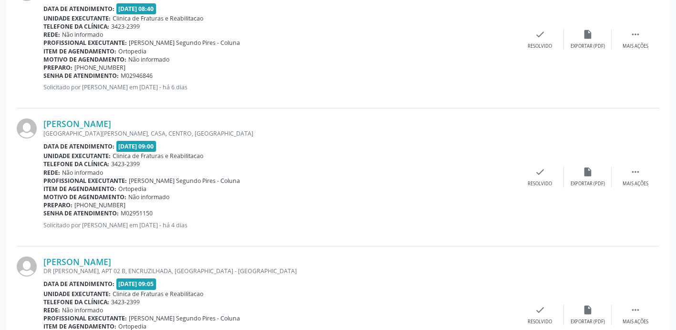
scroll to position [1956, 0]
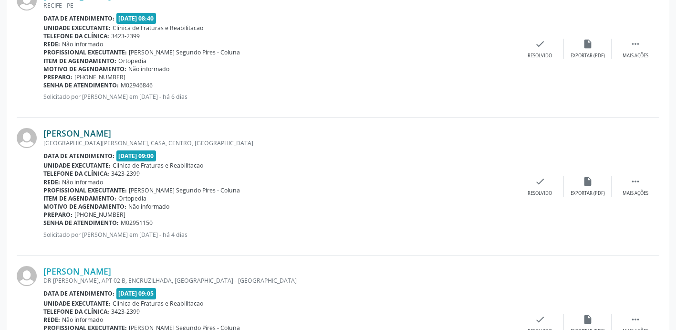
drag, startPoint x: 160, startPoint y: 130, endPoint x: 46, endPoint y: 130, distance: 114.0
click at [46, 130] on div "[PERSON_NAME]" at bounding box center [279, 133] width 473 height 10
drag, startPoint x: 46, startPoint y: 130, endPoint x: 103, endPoint y: 135, distance: 57.0
drag, startPoint x: 126, startPoint y: 213, endPoint x: 83, endPoint y: 213, distance: 42.9
click at [83, 213] on div "Preparo: [PHONE_NUMBER]" at bounding box center [279, 214] width 473 height 8
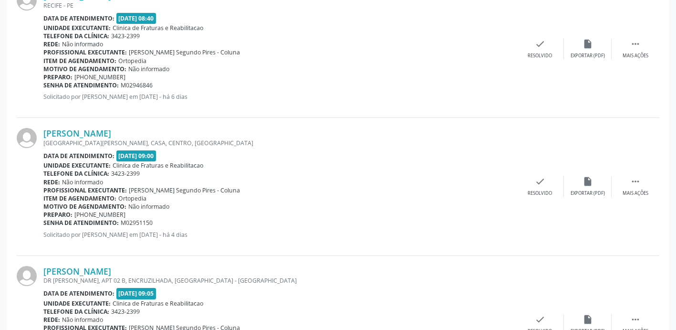
drag, startPoint x: 83, startPoint y: 213, endPoint x: 100, endPoint y: 213, distance: 16.2
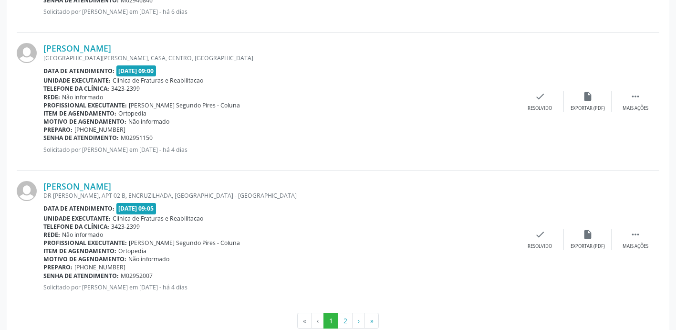
scroll to position [2063, 0]
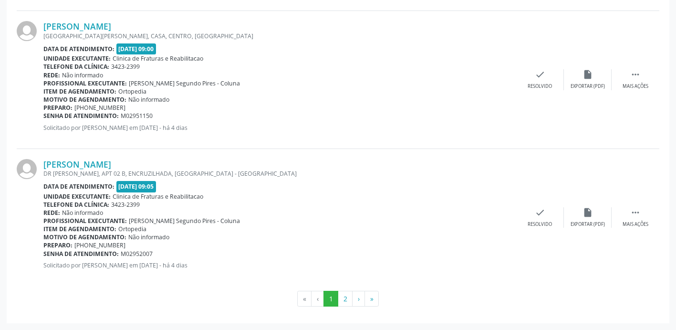
drag, startPoint x: 170, startPoint y: 165, endPoint x: 45, endPoint y: 157, distance: 125.2
click at [45, 157] on div "[PERSON_NAME] DR [PERSON_NAME], APT 02 B, ENCRUZILHADA, [GEOGRAPHIC_DATA] - [GE…" at bounding box center [338, 217] width 643 height 137
drag, startPoint x: 45, startPoint y: 157, endPoint x: 90, endPoint y: 166, distance: 45.2
drag, startPoint x: 121, startPoint y: 248, endPoint x: 114, endPoint y: 245, distance: 7.7
click at [114, 245] on div "Preparo: [PHONE_NUMBER]" at bounding box center [279, 245] width 473 height 8
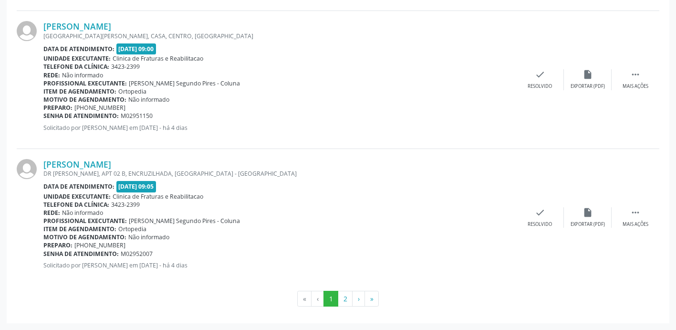
drag, startPoint x: 114, startPoint y: 245, endPoint x: 118, endPoint y: 246, distance: 4.8
click at [118, 246] on div "Preparo: [PHONE_NUMBER]" at bounding box center [279, 245] width 473 height 8
drag, startPoint x: 118, startPoint y: 246, endPoint x: 75, endPoint y: 245, distance: 42.9
click at [75, 245] on div "Preparo: [PHONE_NUMBER]" at bounding box center [279, 245] width 473 height 8
drag, startPoint x: 75, startPoint y: 245, endPoint x: 95, endPoint y: 245, distance: 19.6
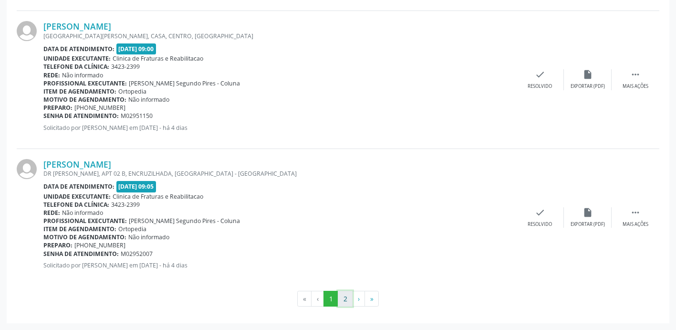
click at [347, 300] on button "2" at bounding box center [345, 299] width 15 height 16
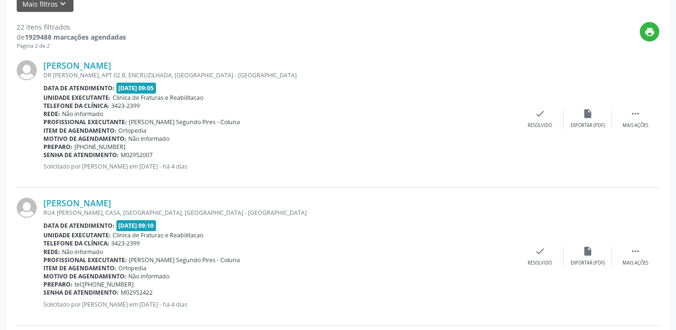
scroll to position [239, 0]
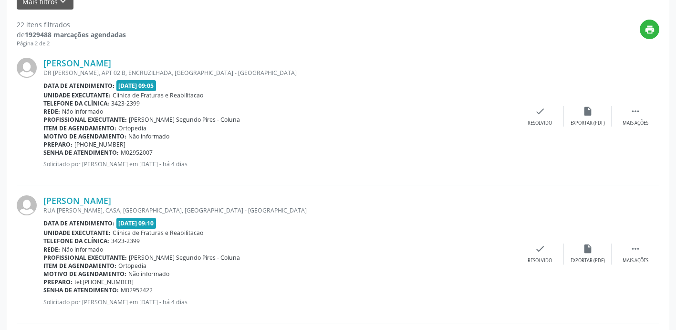
drag, startPoint x: 165, startPoint y: 63, endPoint x: 42, endPoint y: 55, distance: 123.4
click at [42, 55] on div "[PERSON_NAME] DR [PERSON_NAME], APT 02 B, ENCRUZILHADA, [GEOGRAPHIC_DATA] - [GE…" at bounding box center [338, 116] width 643 height 137
drag, startPoint x: 42, startPoint y: 55, endPoint x: 180, endPoint y: 49, distance: 138.0
click at [180, 49] on div "[PERSON_NAME] DR [PERSON_NAME], APT 02 B, ENCRUZILHADA, [GEOGRAPHIC_DATA] - [GE…" at bounding box center [338, 116] width 643 height 137
drag, startPoint x: 152, startPoint y: 62, endPoint x: 46, endPoint y: 58, distance: 106.0
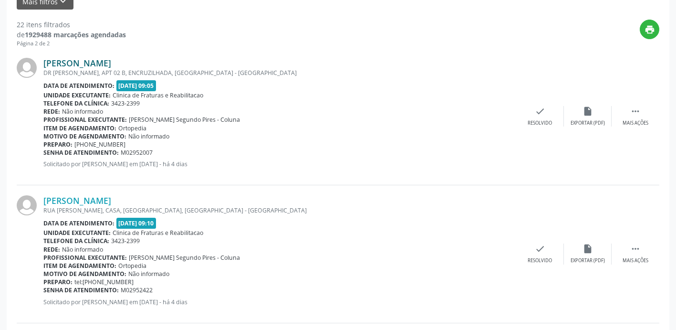
click at [46, 58] on div "[PERSON_NAME]" at bounding box center [279, 63] width 473 height 10
drag, startPoint x: 46, startPoint y: 58, endPoint x: 98, endPoint y: 64, distance: 52.8
drag, startPoint x: 124, startPoint y: 146, endPoint x: 74, endPoint y: 148, distance: 49.2
click at [74, 148] on div "Preparo: [PHONE_NUMBER]" at bounding box center [279, 144] width 473 height 8
drag, startPoint x: 74, startPoint y: 148, endPoint x: 95, endPoint y: 145, distance: 20.7
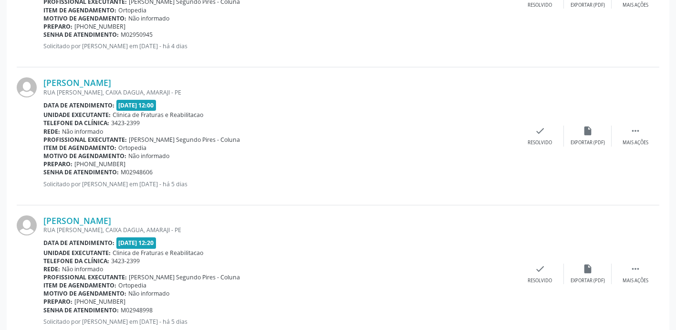
scroll to position [963, 0]
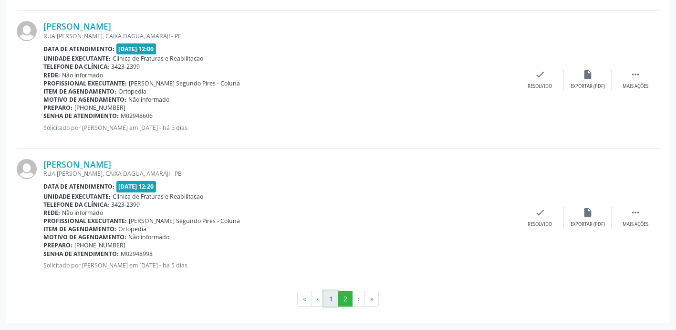
click at [326, 300] on button "1" at bounding box center [330, 299] width 15 height 16
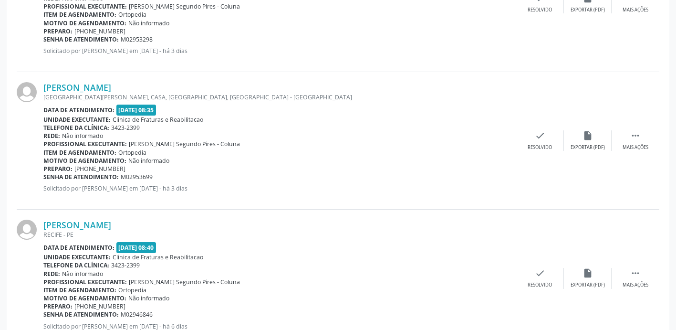
scroll to position [2063, 0]
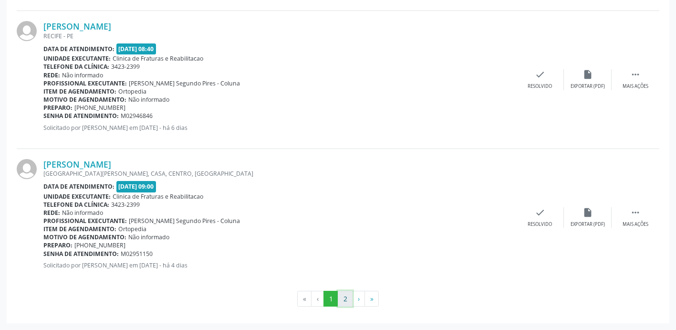
click at [347, 303] on button "2" at bounding box center [345, 299] width 15 height 16
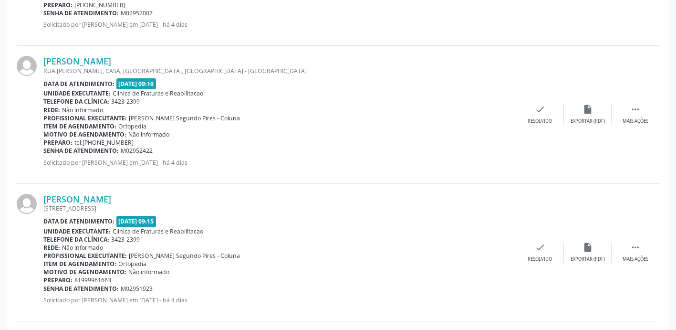
scroll to position [382, 0]
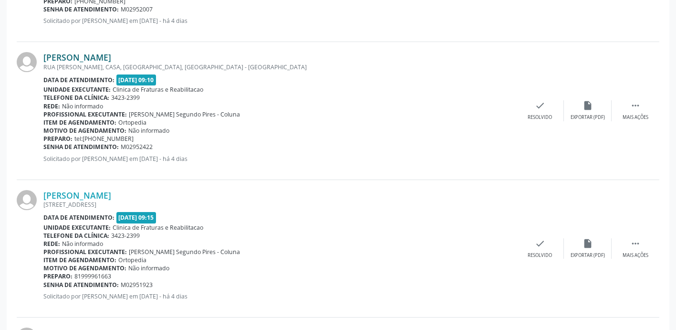
drag, startPoint x: 202, startPoint y: 51, endPoint x: 45, endPoint y: 54, distance: 157.0
click at [45, 54] on div "[PERSON_NAME] [GEOGRAPHIC_DATA][PERSON_NAME], [GEOGRAPHIC_DATA], [GEOGRAPHIC_DA…" at bounding box center [338, 110] width 643 height 137
drag, startPoint x: 137, startPoint y: 137, endPoint x: 92, endPoint y: 137, distance: 45.3
click at [92, 137] on div "Preparo: tel:[PHONE_NUMBER]" at bounding box center [279, 139] width 473 height 8
drag, startPoint x: 92, startPoint y: 137, endPoint x: 98, endPoint y: 138, distance: 5.7
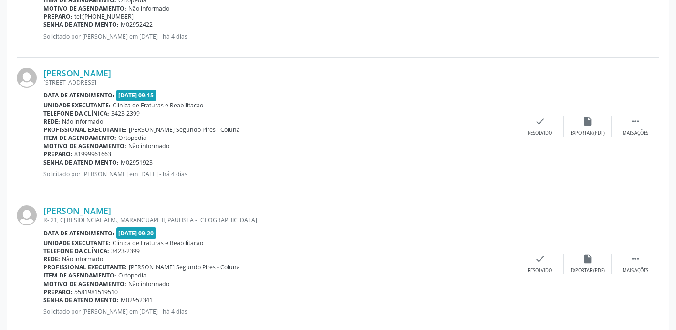
scroll to position [525, 0]
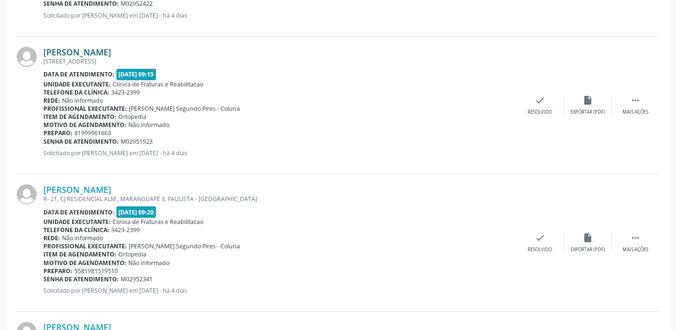
drag, startPoint x: 138, startPoint y: 48, endPoint x: 45, endPoint y: 53, distance: 93.2
click at [45, 53] on div "[PERSON_NAME] [STREET_ADDRESS] Data de atendimento: [DATE] 09:15 Unidade execut…" at bounding box center [338, 105] width 643 height 137
drag, startPoint x: 114, startPoint y: 132, endPoint x: 75, endPoint y: 131, distance: 39.6
click at [75, 131] on div "Preparo: 81999961663" at bounding box center [279, 133] width 473 height 8
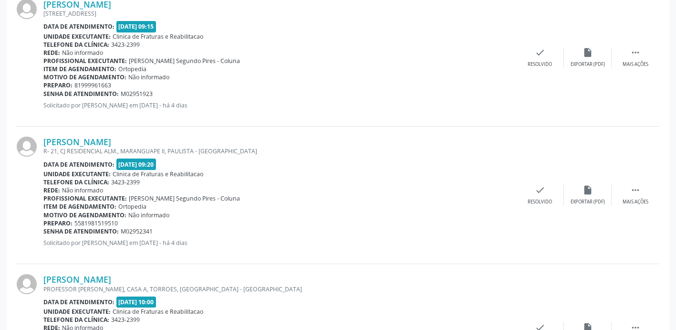
scroll to position [620, 0]
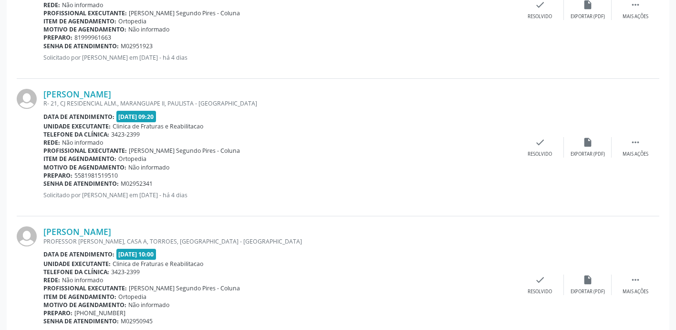
drag, startPoint x: 166, startPoint y: 89, endPoint x: 32, endPoint y: 91, distance: 134.1
click at [32, 91] on div "[PERSON_NAME] R- 21, CJ RESIDENCIAL ALM., [GEOGRAPHIC_DATA], PAULISTA - [GEOGRA…" at bounding box center [338, 147] width 643 height 137
drag, startPoint x: 32, startPoint y: 91, endPoint x: 99, endPoint y: 93, distance: 67.3
drag, startPoint x: 118, startPoint y: 175, endPoint x: 81, endPoint y: 176, distance: 37.2
click at [81, 176] on div "Preparo: 5581981519510" at bounding box center [279, 175] width 473 height 8
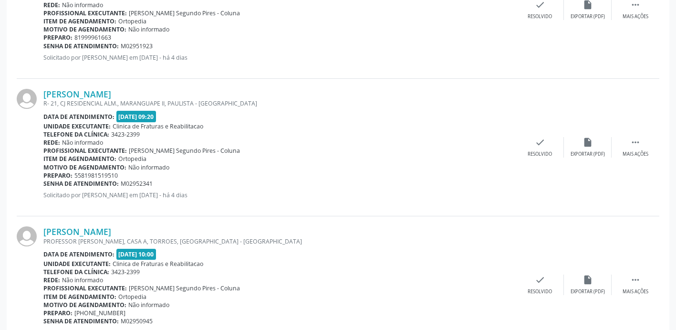
drag, startPoint x: 81, startPoint y: 176, endPoint x: 85, endPoint y: 174, distance: 5.1
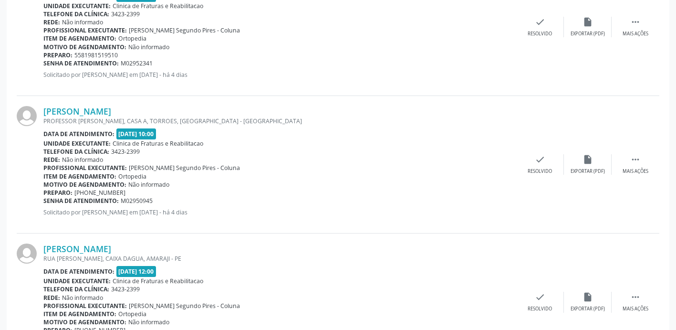
scroll to position [716, 0]
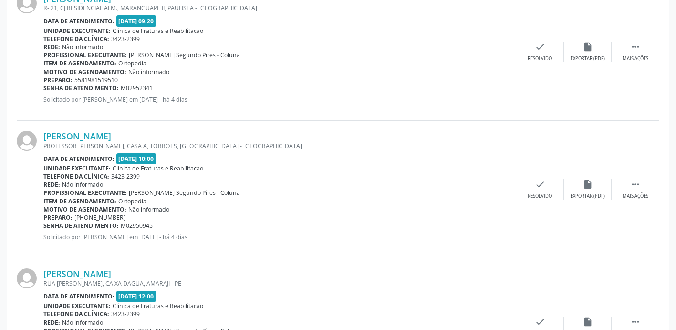
drag, startPoint x: 175, startPoint y: 134, endPoint x: 41, endPoint y: 138, distance: 134.1
click at [41, 138] on div "[PERSON_NAME] PROFESSOR [PERSON_NAME], CASA A, [GEOGRAPHIC_DATA], [GEOGRAPHIC_D…" at bounding box center [338, 189] width 643 height 137
drag, startPoint x: 41, startPoint y: 138, endPoint x: 85, endPoint y: 136, distance: 44.9
drag, startPoint x: 121, startPoint y: 214, endPoint x: 72, endPoint y: 218, distance: 48.8
click at [72, 218] on div "Preparo: [PHONE_NUMBER]" at bounding box center [279, 217] width 473 height 8
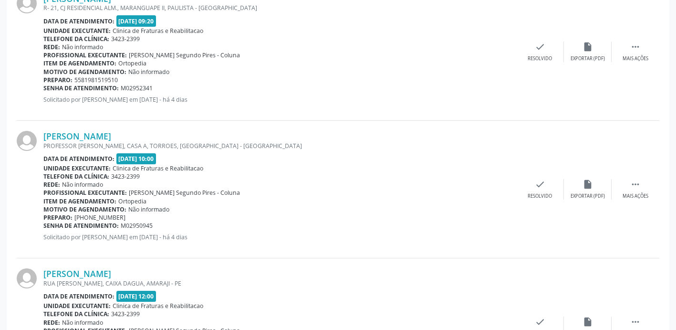
drag, startPoint x: 72, startPoint y: 218, endPoint x: 94, endPoint y: 218, distance: 22.0
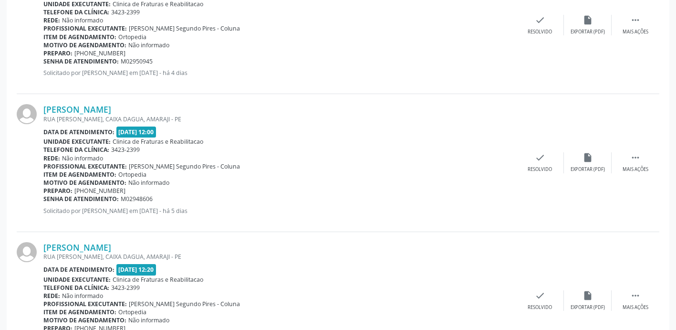
scroll to position [906, 0]
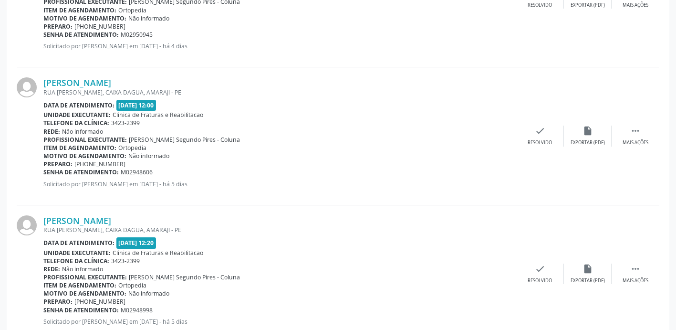
drag, startPoint x: 165, startPoint y: 83, endPoint x: 34, endPoint y: 83, distance: 131.2
click at [34, 83] on div "[PERSON_NAME] RUA [PERSON_NAME], CAIXA DAGUA, AMARAJI - PE Data de atendimento:…" at bounding box center [338, 135] width 643 height 137
drag, startPoint x: 34, startPoint y: 83, endPoint x: 95, endPoint y: 83, distance: 61.1
drag, startPoint x: 125, startPoint y: 162, endPoint x: 84, endPoint y: 162, distance: 40.1
click at [84, 162] on span "[PHONE_NUMBER]" at bounding box center [99, 164] width 51 height 8
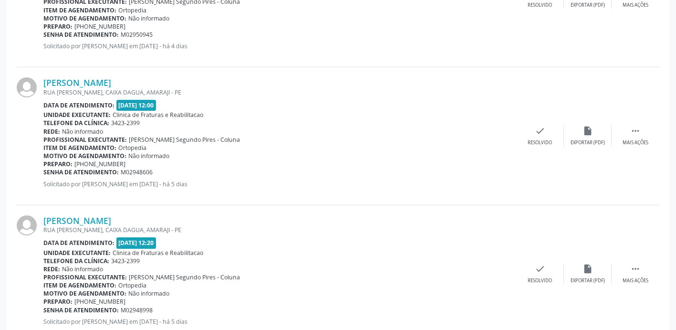
drag, startPoint x: 84, startPoint y: 162, endPoint x: 104, endPoint y: 162, distance: 19.6
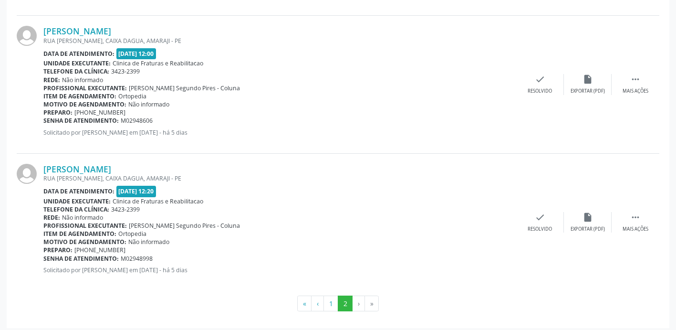
scroll to position [963, 0]
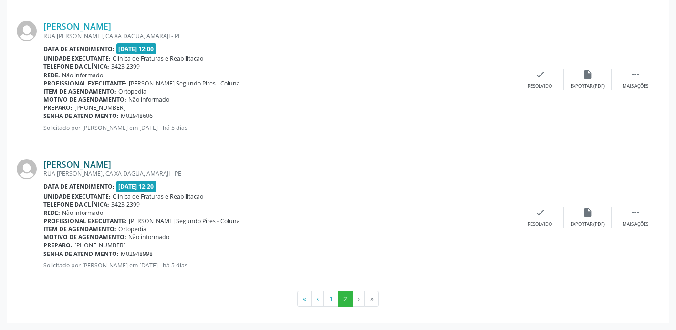
drag, startPoint x: 157, startPoint y: 163, endPoint x: 43, endPoint y: 166, distance: 114.1
click at [43, 166] on div "[PERSON_NAME]" at bounding box center [279, 164] width 473 height 10
drag, startPoint x: 43, startPoint y: 166, endPoint x: 73, endPoint y: 165, distance: 30.1
drag, startPoint x: 129, startPoint y: 244, endPoint x: 86, endPoint y: 244, distance: 42.9
click at [86, 244] on div "Preparo: [PHONE_NUMBER]" at bounding box center [279, 245] width 473 height 8
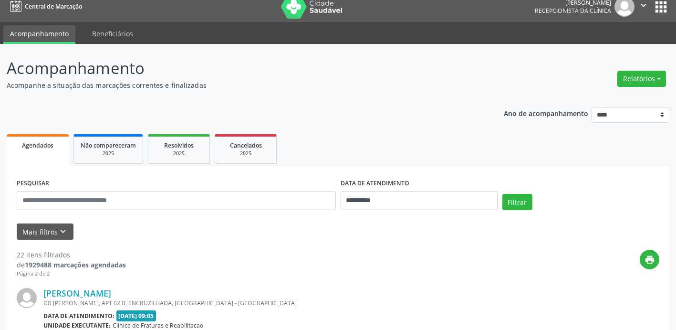
scroll to position [0, 0]
